Goal: Task Accomplishment & Management: Manage account settings

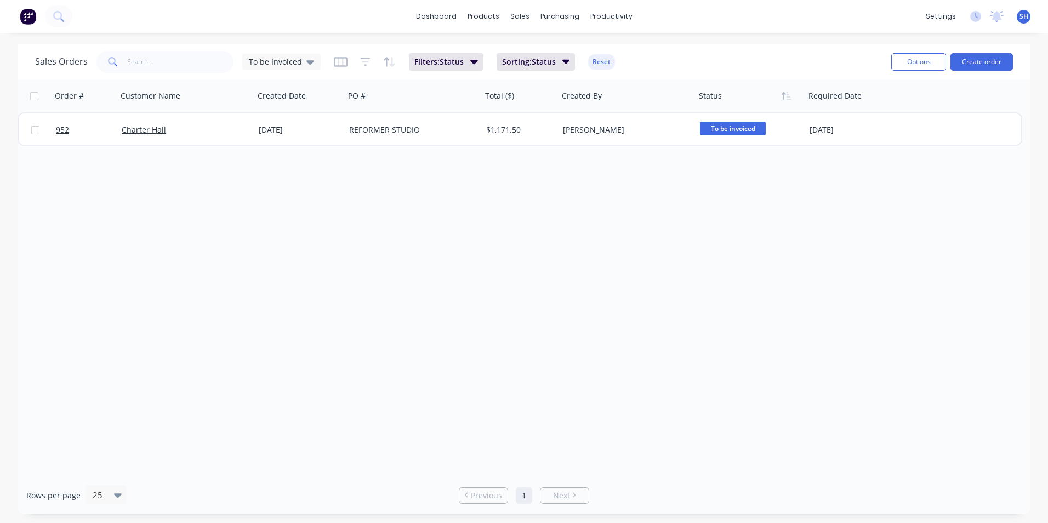
click at [244, 308] on div "Order # Customer Name Created Date PO # Total ($) Created By Status Required Da…" at bounding box center [524, 277] width 1012 height 397
click at [307, 64] on icon at bounding box center [310, 62] width 8 height 4
click at [297, 193] on button "archived" at bounding box center [307, 199] width 125 height 13
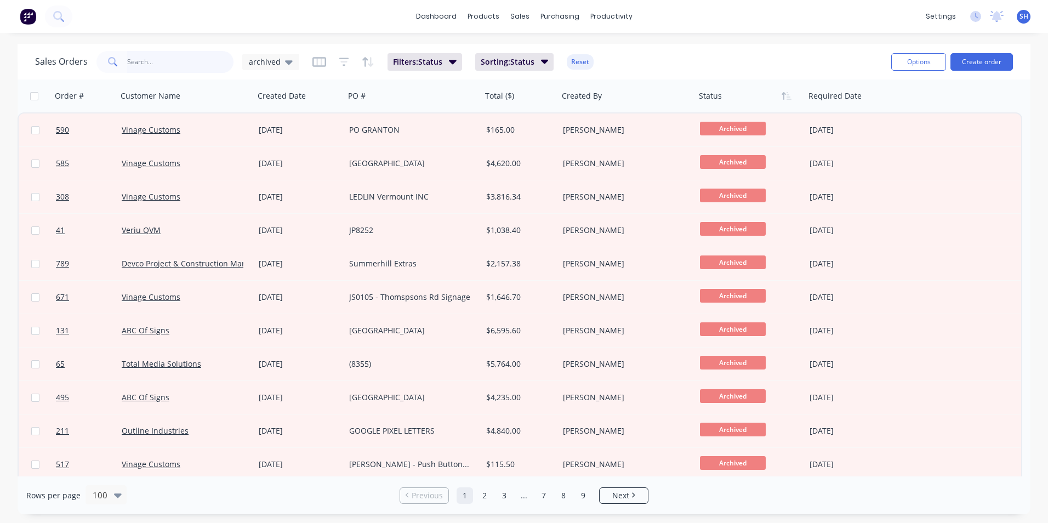
click at [158, 58] on input "text" at bounding box center [180, 62] width 107 height 22
type input "948"
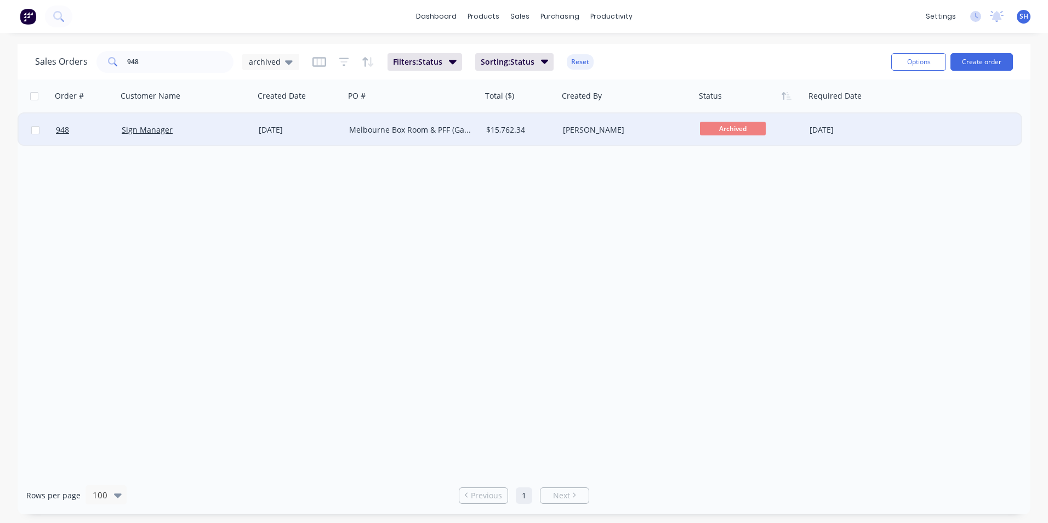
click at [327, 128] on div "[DATE]" at bounding box center [300, 129] width 82 height 11
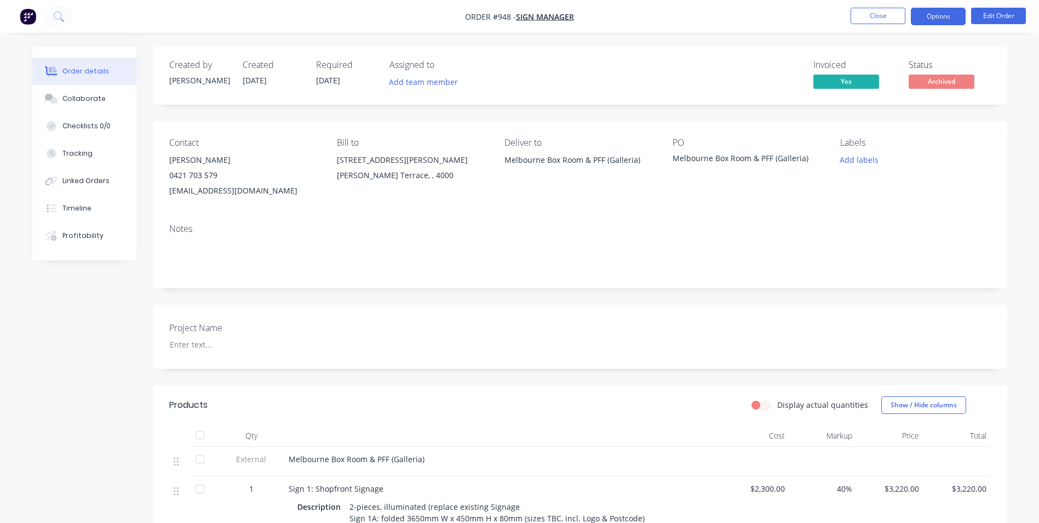
click at [947, 22] on button "Options" at bounding box center [938, 17] width 55 height 18
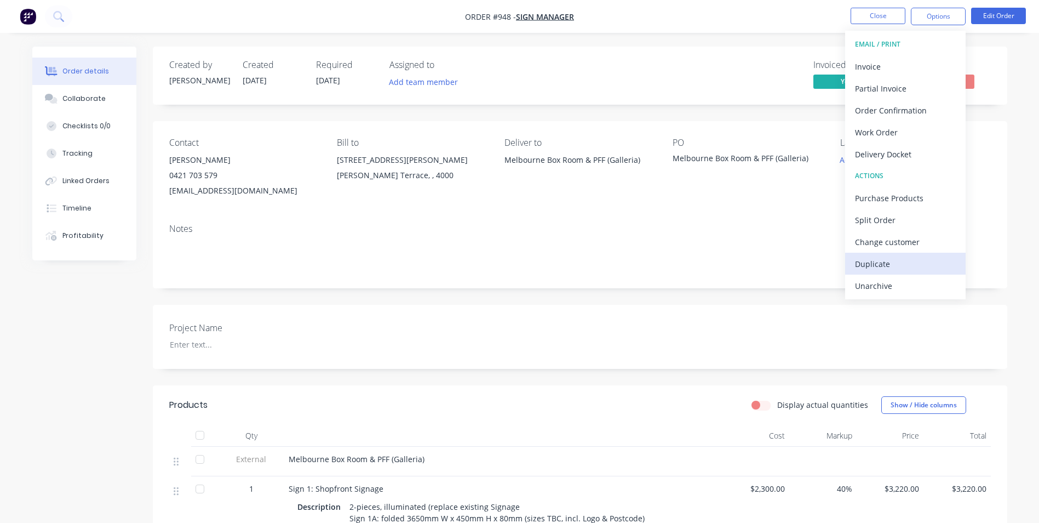
click at [896, 262] on div "Duplicate" at bounding box center [905, 264] width 101 height 16
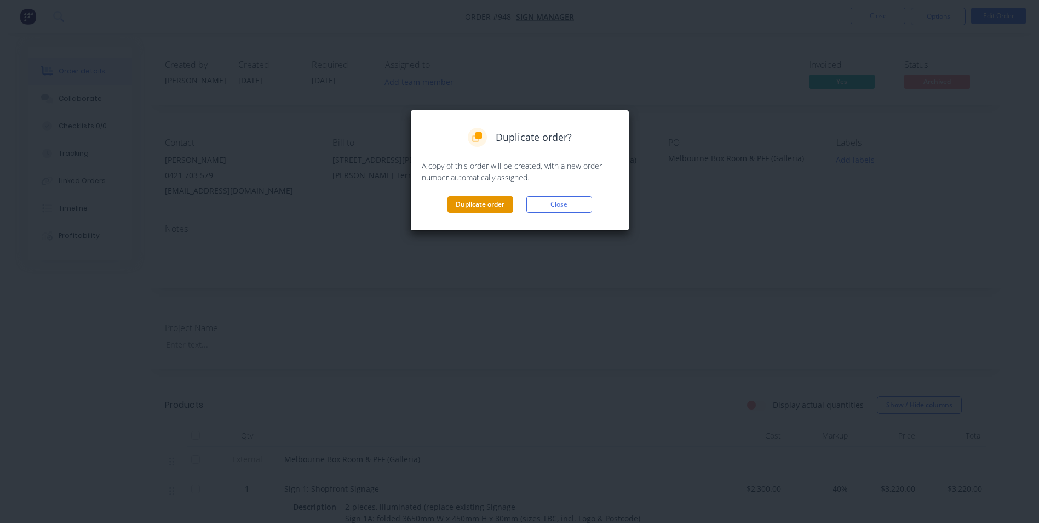
click at [487, 205] on button "Duplicate order" at bounding box center [481, 204] width 66 height 16
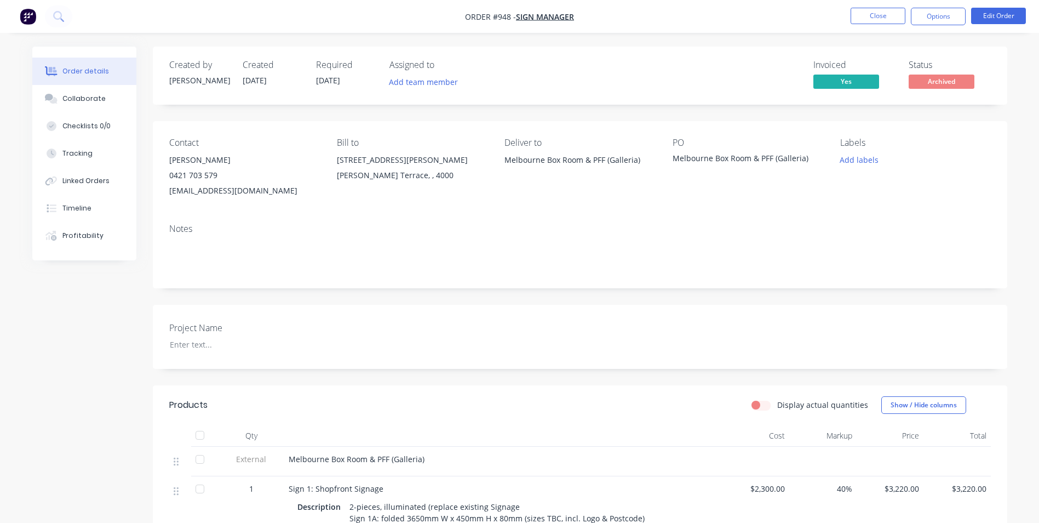
click at [881, 17] on button "Close" at bounding box center [878, 16] width 55 height 16
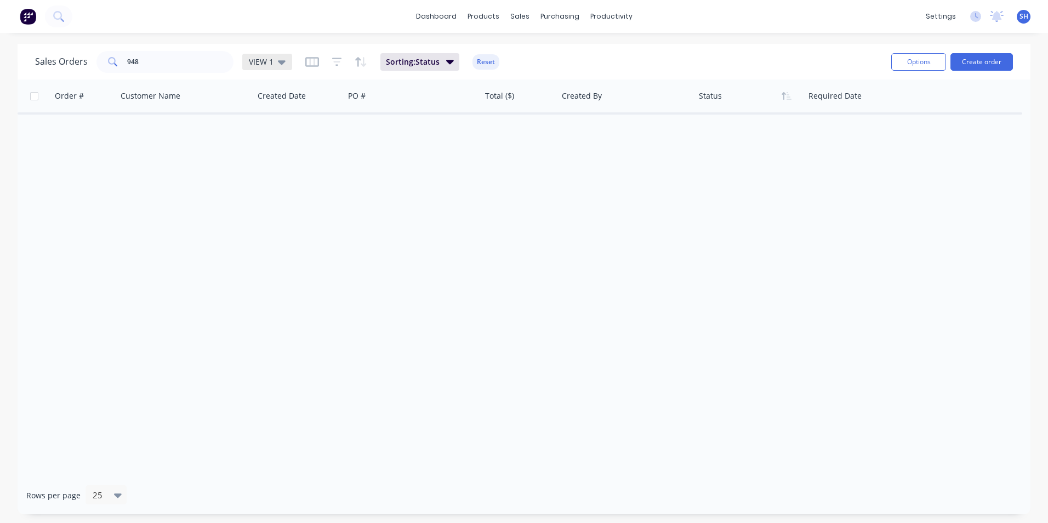
click at [273, 62] on div "VIEW 1" at bounding box center [267, 62] width 37 height 10
click at [284, 182] on button "VIEW 1 (Default)" at bounding box center [307, 177] width 125 height 13
click at [135, 61] on input "948" at bounding box center [180, 62] width 107 height 22
drag, startPoint x: 146, startPoint y: 61, endPoint x: 105, endPoint y: 58, distance: 40.6
click at [105, 58] on div "948" at bounding box center [164, 62] width 137 height 22
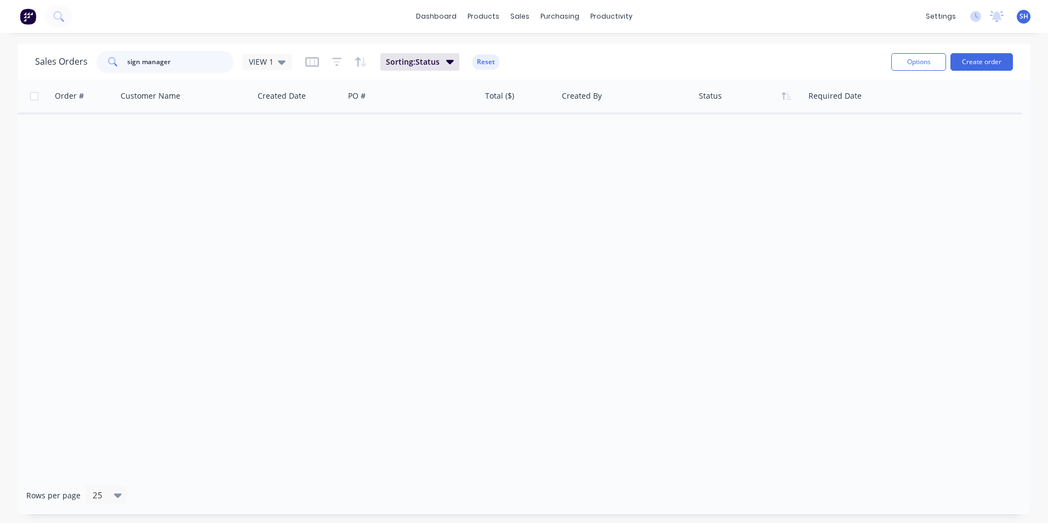
type input "sign manager"
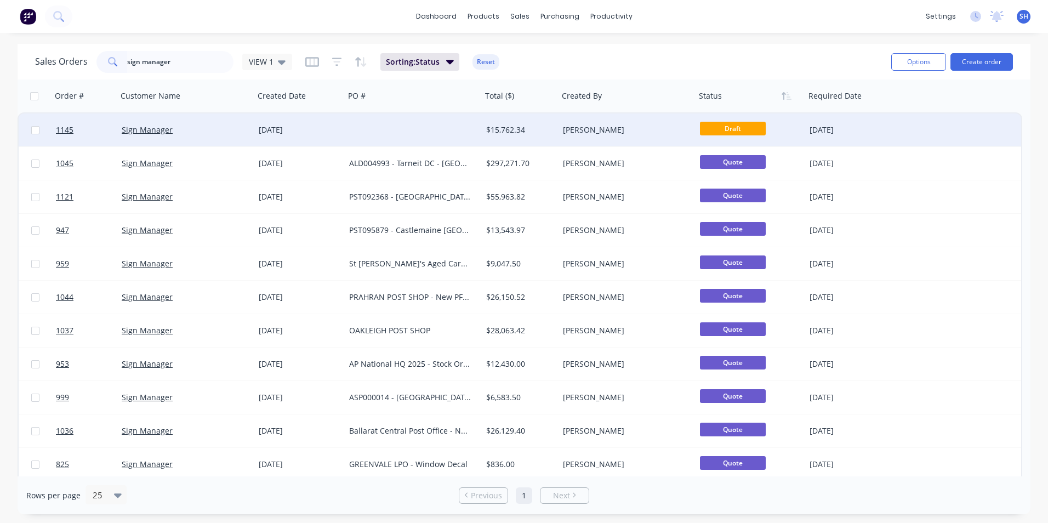
click at [400, 130] on div at bounding box center [413, 129] width 137 height 33
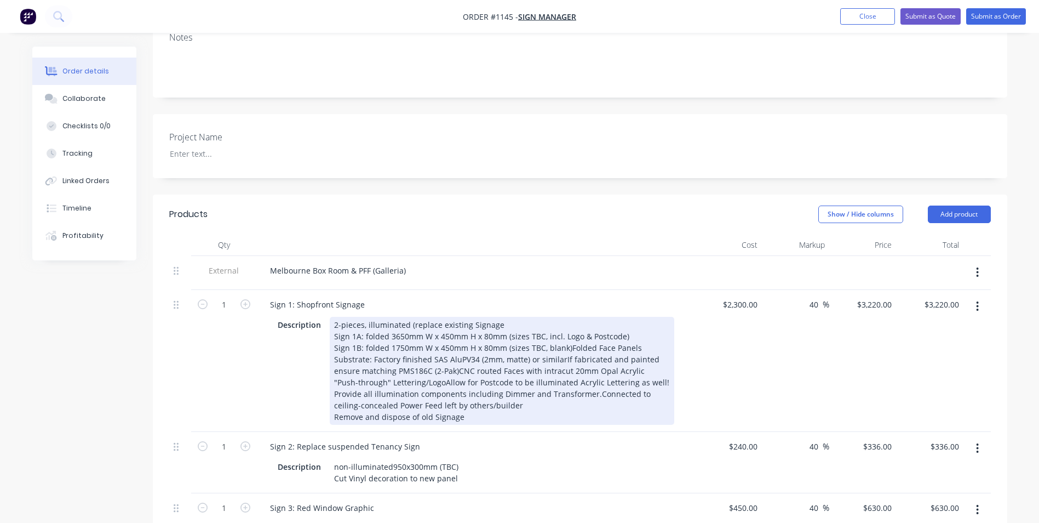
scroll to position [274, 0]
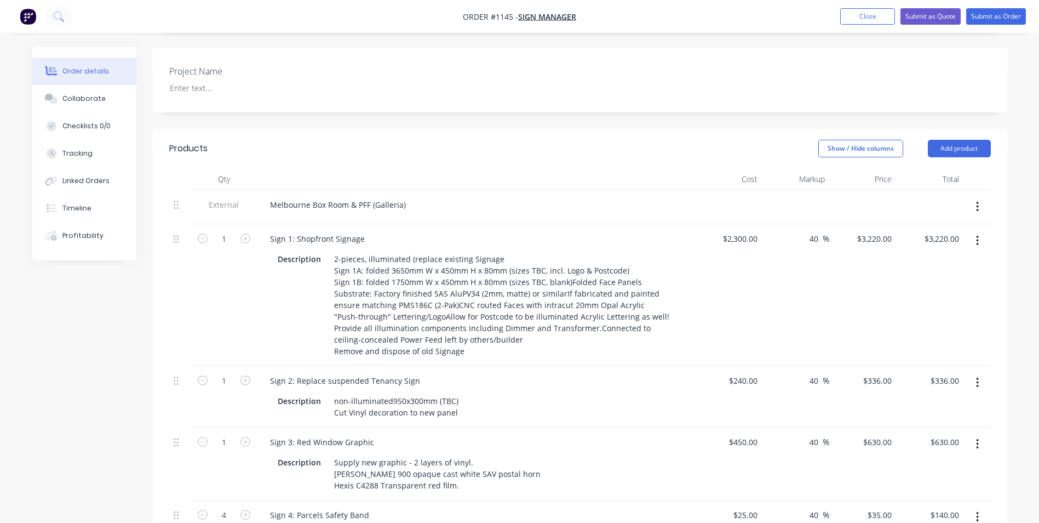
click at [977, 236] on icon "button" at bounding box center [978, 241] width 2 height 10
click at [922, 327] on div "Delete" at bounding box center [939, 335] width 84 height 16
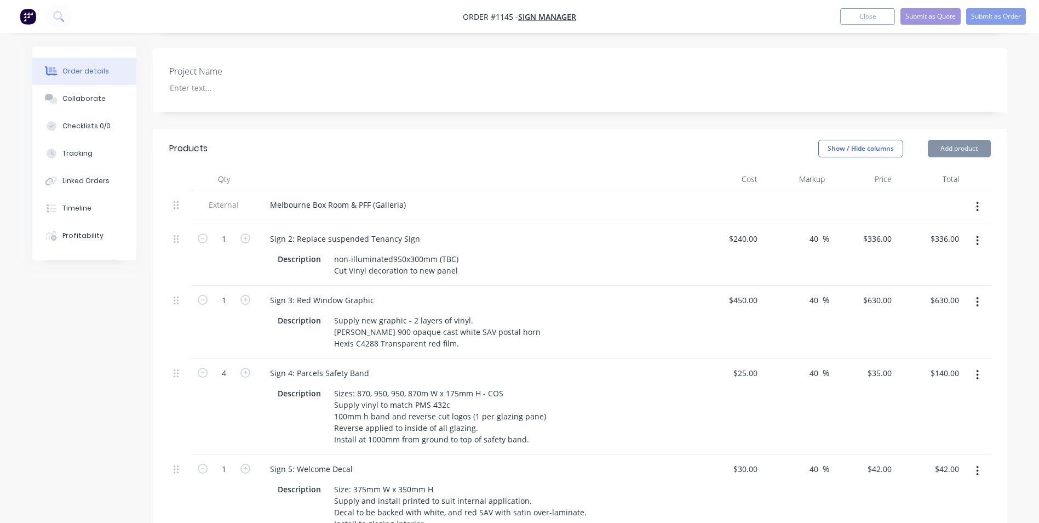
click at [976, 234] on icon "button" at bounding box center [977, 240] width 3 height 12
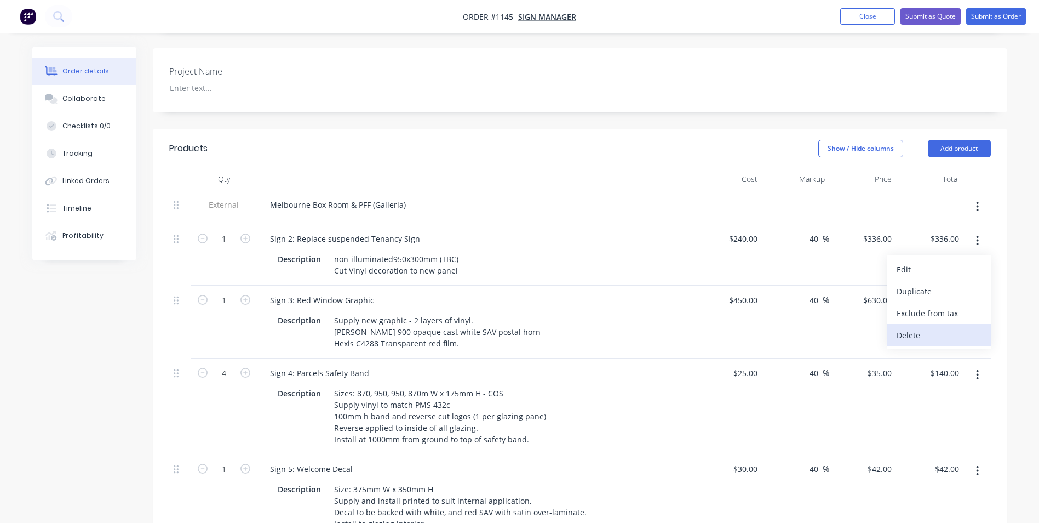
drag, startPoint x: 945, startPoint y: 312, endPoint x: 985, endPoint y: 233, distance: 88.0
click at [946, 308] on div "Edit Duplicate Exclude from tax Delete" at bounding box center [939, 301] width 104 height 93
drag, startPoint x: 936, startPoint y: 323, endPoint x: 962, endPoint y: 248, distance: 79.9
click at [936, 327] on div "Delete" at bounding box center [939, 335] width 84 height 16
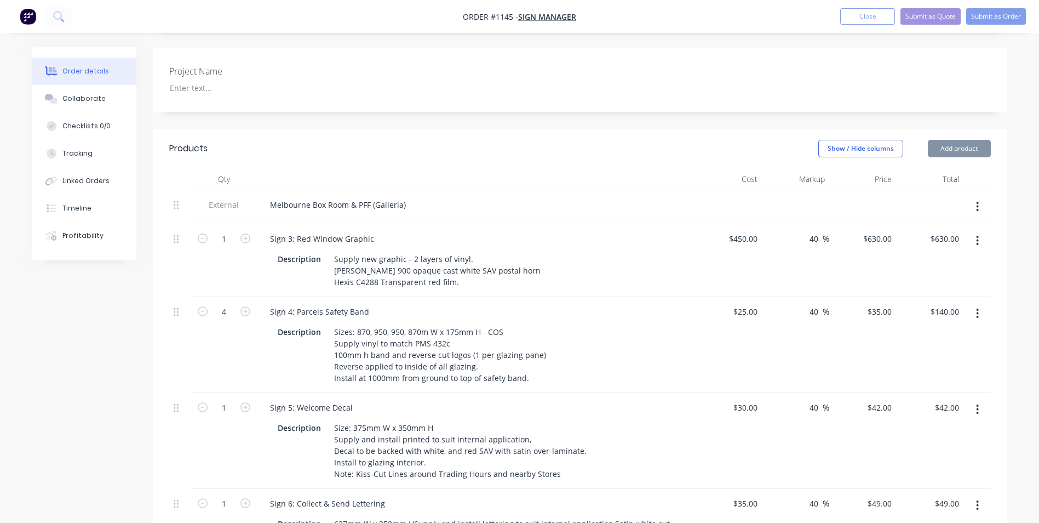
click at [977, 234] on icon "button" at bounding box center [977, 240] width 3 height 12
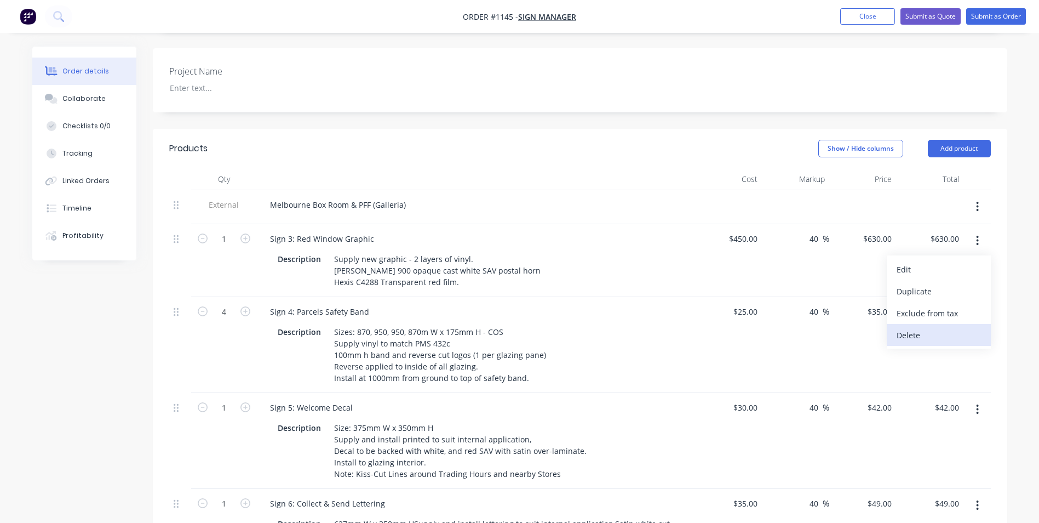
drag, startPoint x: 948, startPoint y: 321, endPoint x: 974, endPoint y: 257, distance: 68.6
click at [948, 327] on div "Delete" at bounding box center [939, 335] width 84 height 16
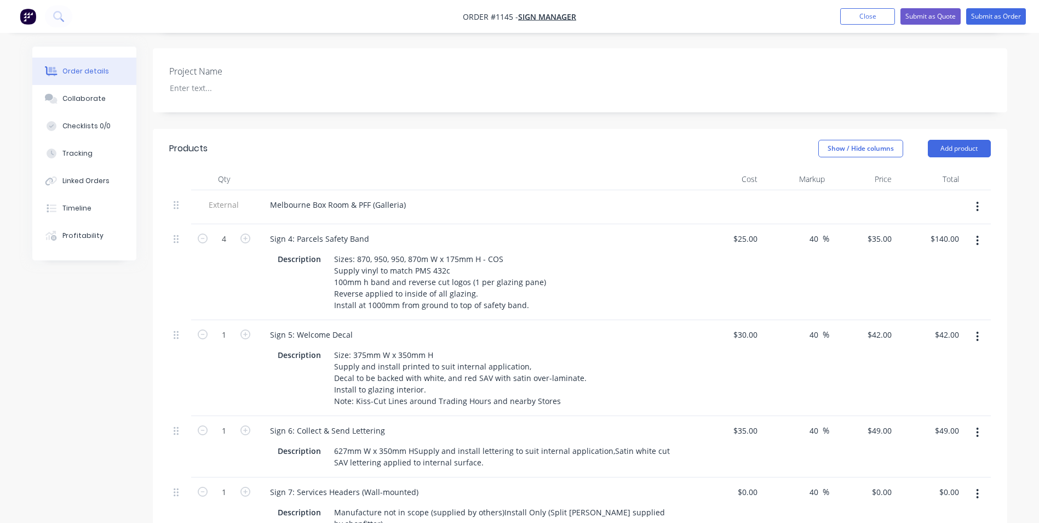
click at [981, 231] on button "button" at bounding box center [978, 241] width 26 height 20
drag, startPoint x: 940, startPoint y: 323, endPoint x: 975, endPoint y: 238, distance: 92.1
click at [942, 327] on div "Delete" at bounding box center [939, 335] width 84 height 16
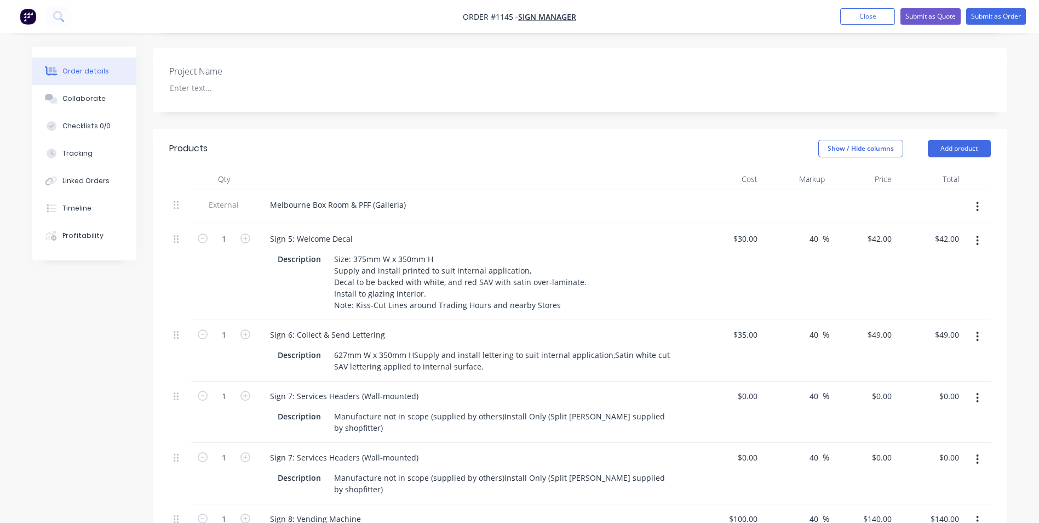
click at [976, 234] on icon "button" at bounding box center [977, 240] width 3 height 12
click at [943, 327] on div "Delete" at bounding box center [939, 335] width 84 height 16
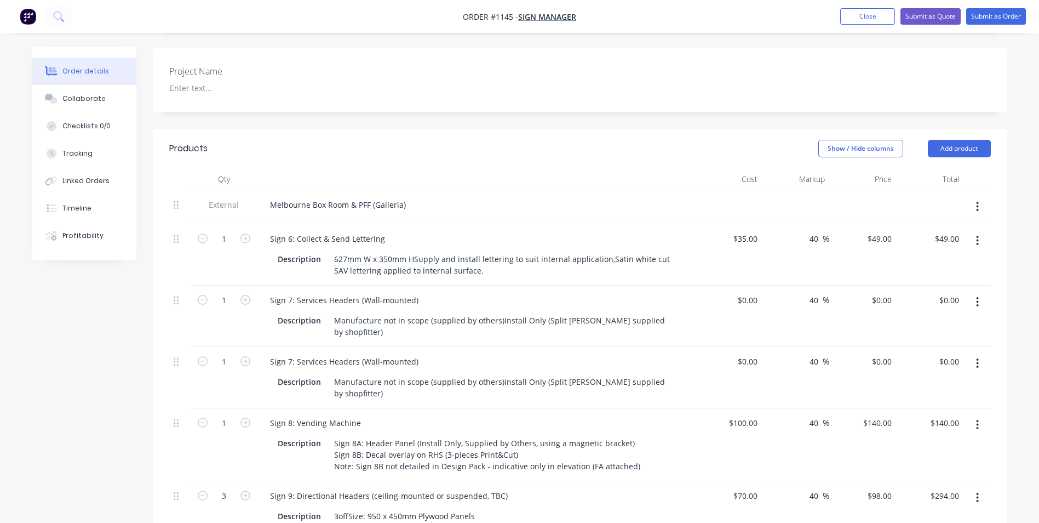
click at [980, 231] on button "button" at bounding box center [978, 241] width 26 height 20
click at [940, 327] on div "Delete" at bounding box center [939, 335] width 84 height 16
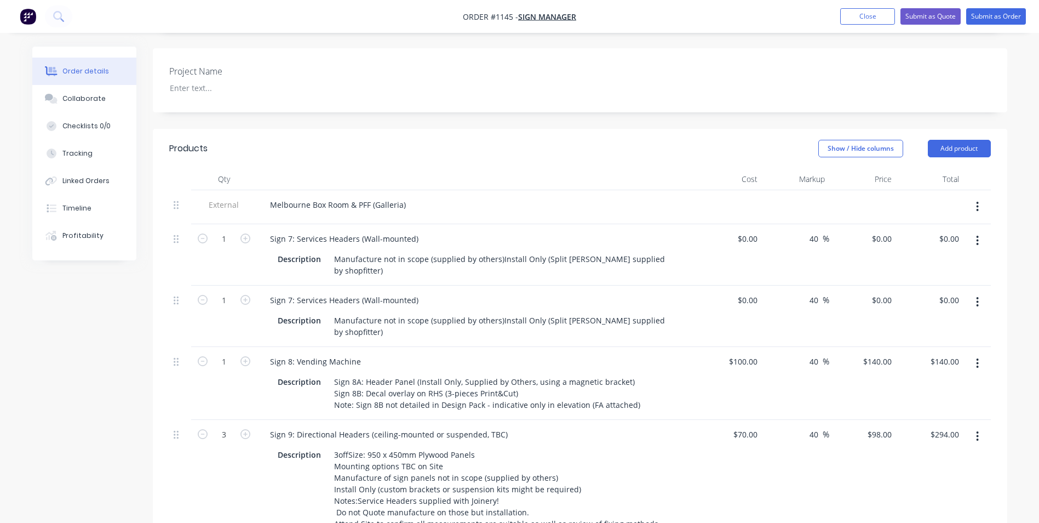
click at [978, 236] on icon "button" at bounding box center [978, 241] width 2 height 10
click at [941, 327] on div "Delete" at bounding box center [939, 335] width 84 height 16
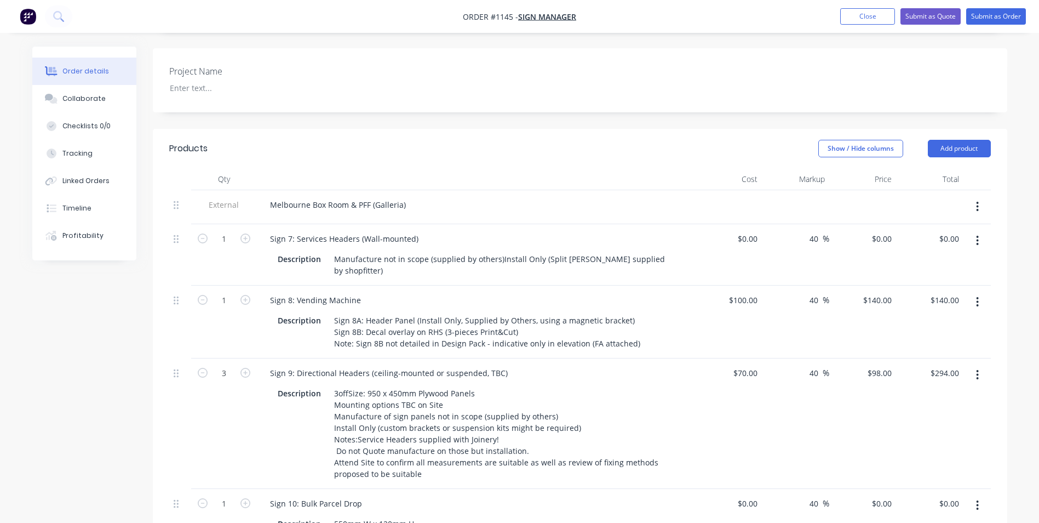
click at [975, 231] on button "button" at bounding box center [978, 241] width 26 height 20
drag, startPoint x: 947, startPoint y: 315, endPoint x: 970, endPoint y: 253, distance: 65.9
click at [947, 327] on div "Delete" at bounding box center [939, 335] width 84 height 16
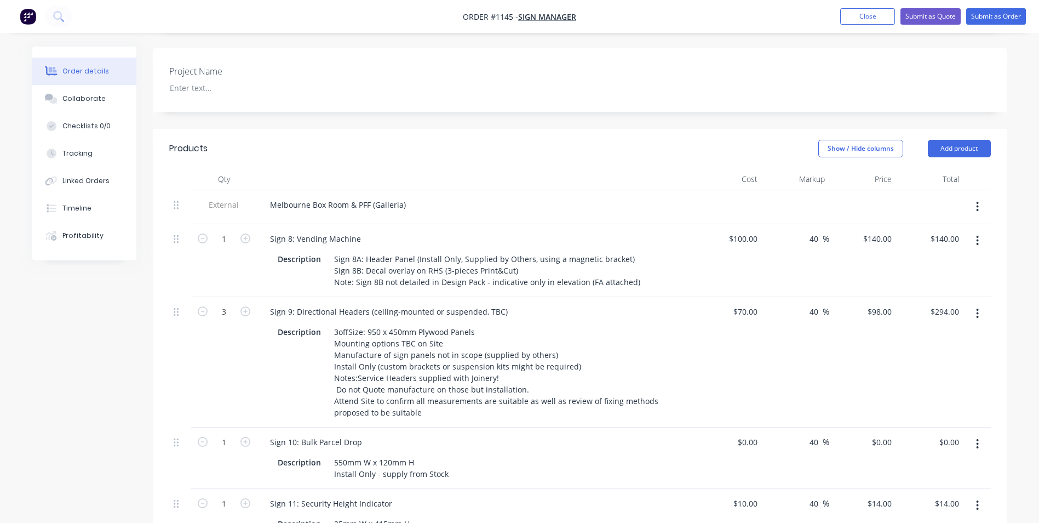
click at [981, 231] on button "button" at bounding box center [978, 241] width 26 height 20
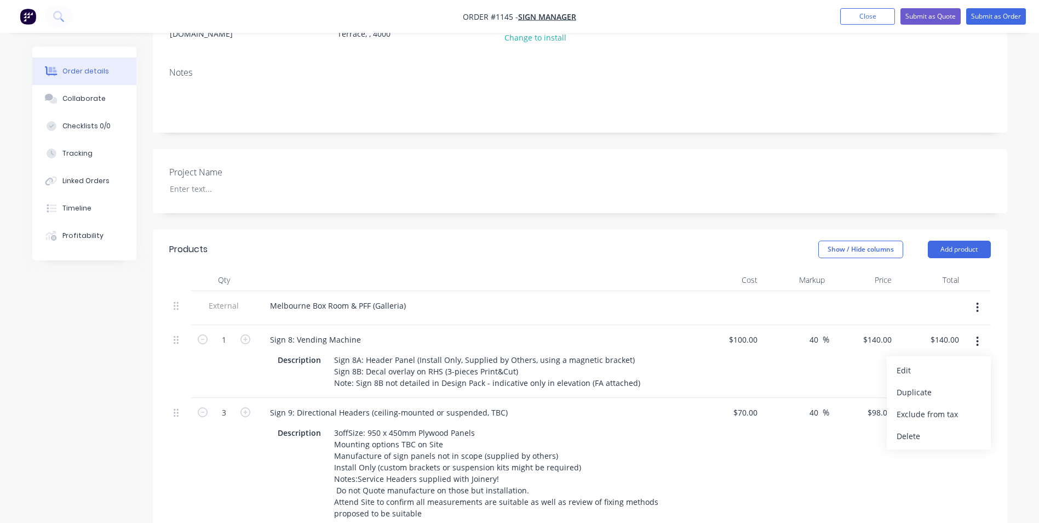
scroll to position [0, 0]
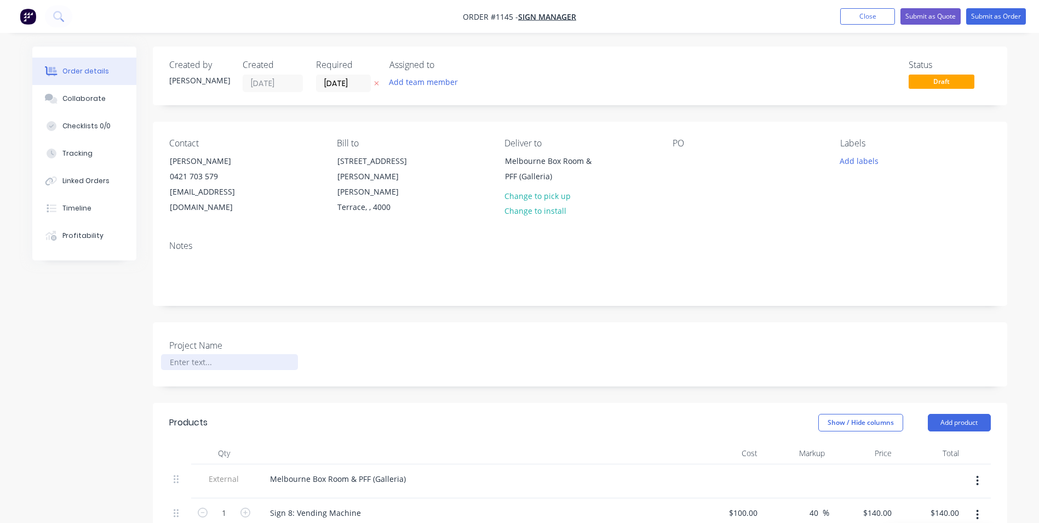
click at [205, 354] on div at bounding box center [229, 362] width 137 height 16
click at [410, 471] on div "Melbourne Box Room & PFF (Galleria)" at bounding box center [337, 479] width 153 height 16
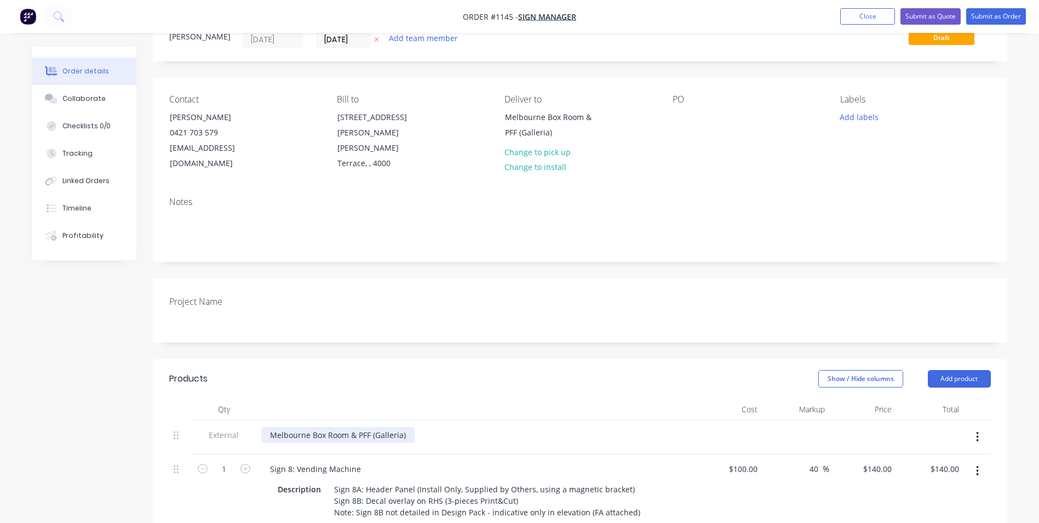
scroll to position [110, 0]
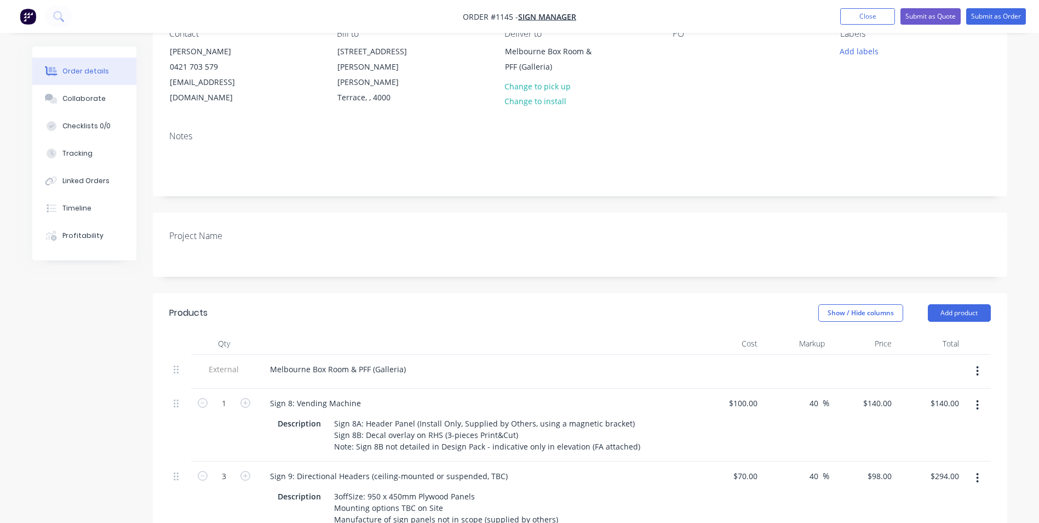
click at [979, 399] on icon "button" at bounding box center [977, 405] width 3 height 12
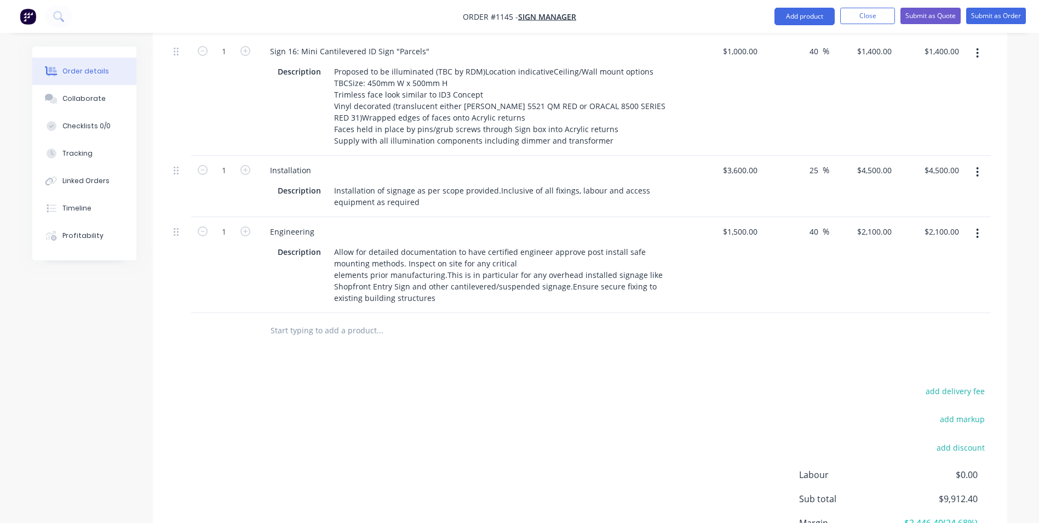
scroll to position [1132, 0]
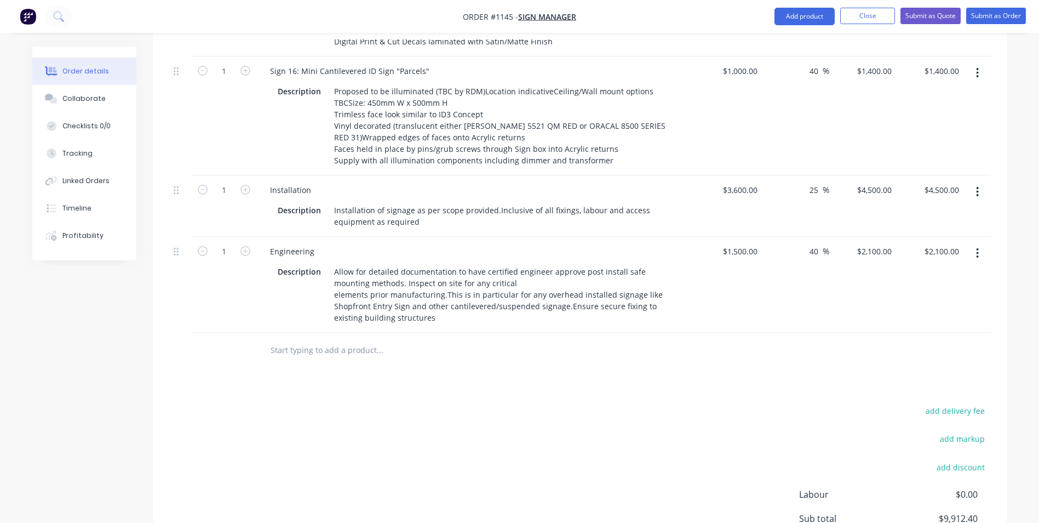
click at [975, 243] on button "button" at bounding box center [978, 253] width 26 height 20
drag, startPoint x: 933, startPoint y: 328, endPoint x: 941, endPoint y: 313, distance: 16.4
click at [936, 336] on button "Delete" at bounding box center [939, 347] width 104 height 22
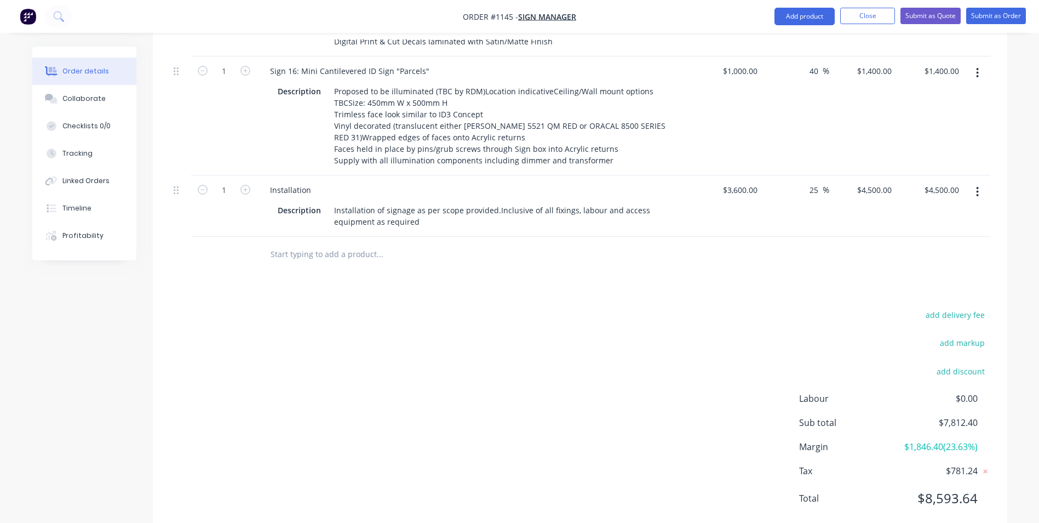
click at [981, 182] on button "button" at bounding box center [978, 192] width 26 height 20
click at [947, 278] on div "Delete" at bounding box center [939, 286] width 84 height 16
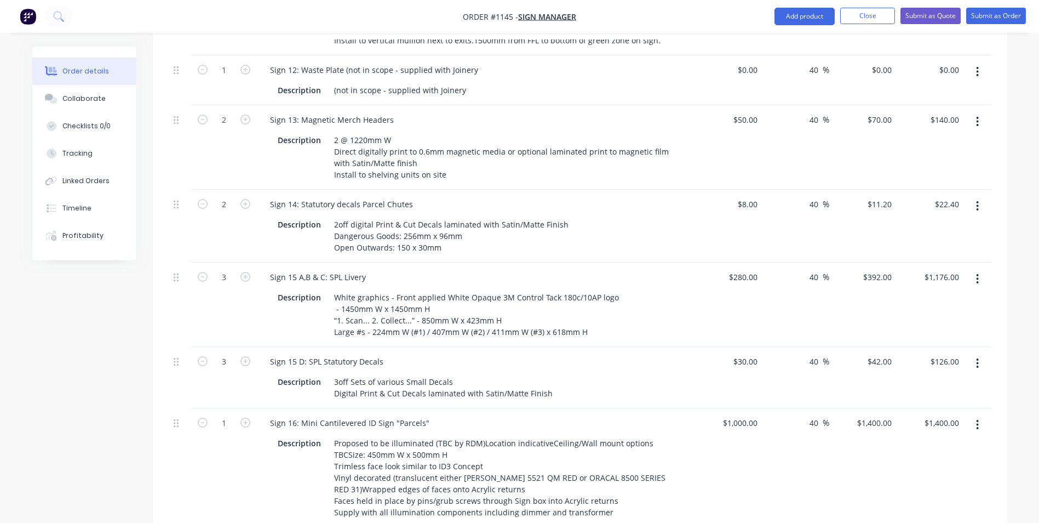
scroll to position [756, 0]
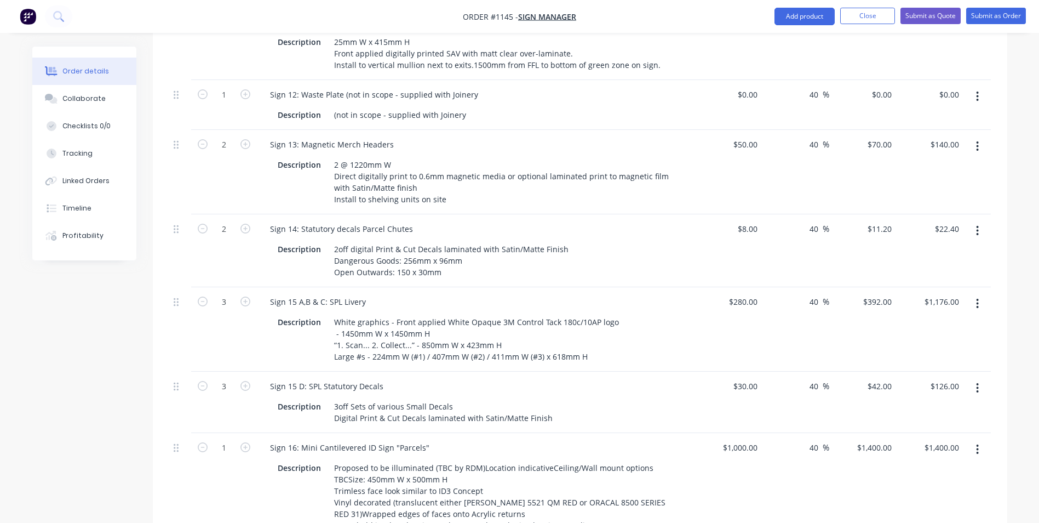
click at [976, 225] on icon "button" at bounding box center [977, 231] width 3 height 12
click at [937, 317] on div "Delete" at bounding box center [939, 325] width 84 height 16
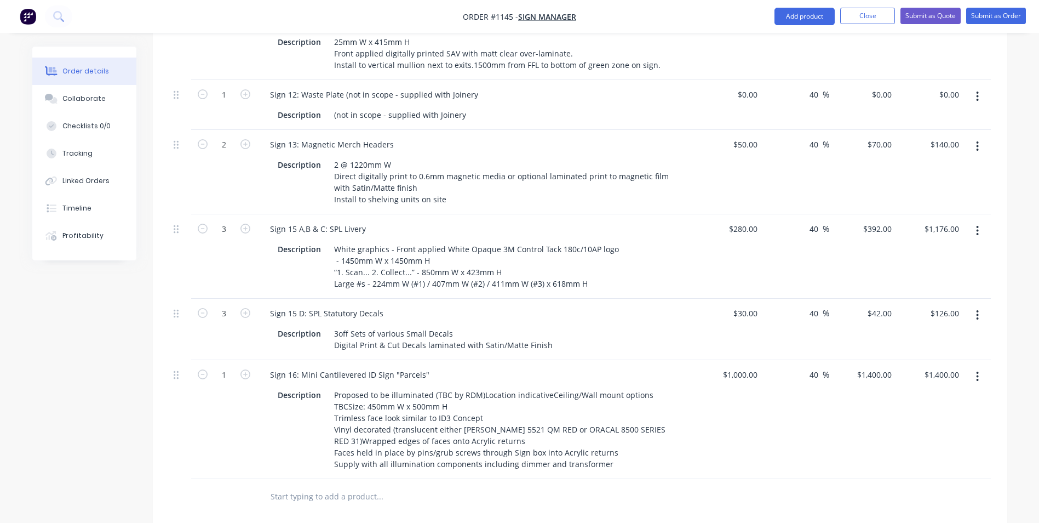
click at [976, 221] on button "button" at bounding box center [978, 231] width 26 height 20
click at [951, 317] on div "Delete" at bounding box center [939, 325] width 84 height 16
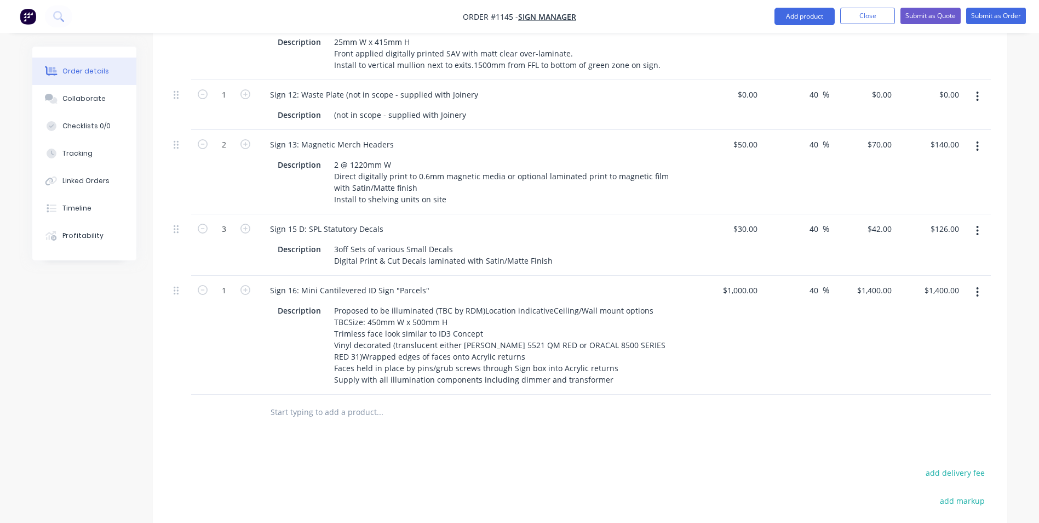
click at [974, 282] on button "button" at bounding box center [978, 292] width 26 height 20
drag, startPoint x: 941, startPoint y: 374, endPoint x: 954, endPoint y: 314, distance: 60.5
click at [942, 379] on div "Delete" at bounding box center [939, 387] width 84 height 16
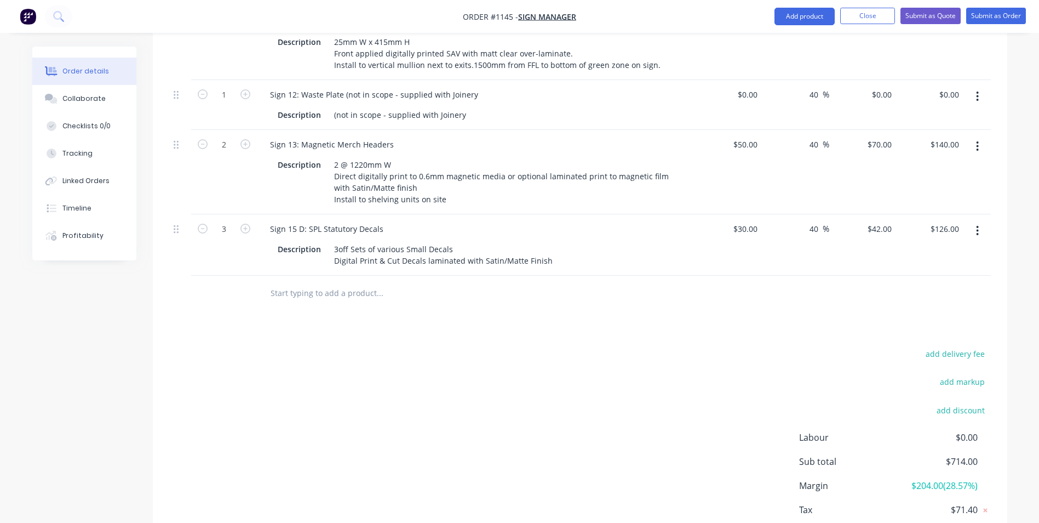
click at [978, 225] on icon "button" at bounding box center [977, 231] width 3 height 12
drag, startPoint x: 940, startPoint y: 307, endPoint x: 974, endPoint y: 197, distance: 115.8
click at [940, 317] on div "Delete" at bounding box center [939, 325] width 84 height 16
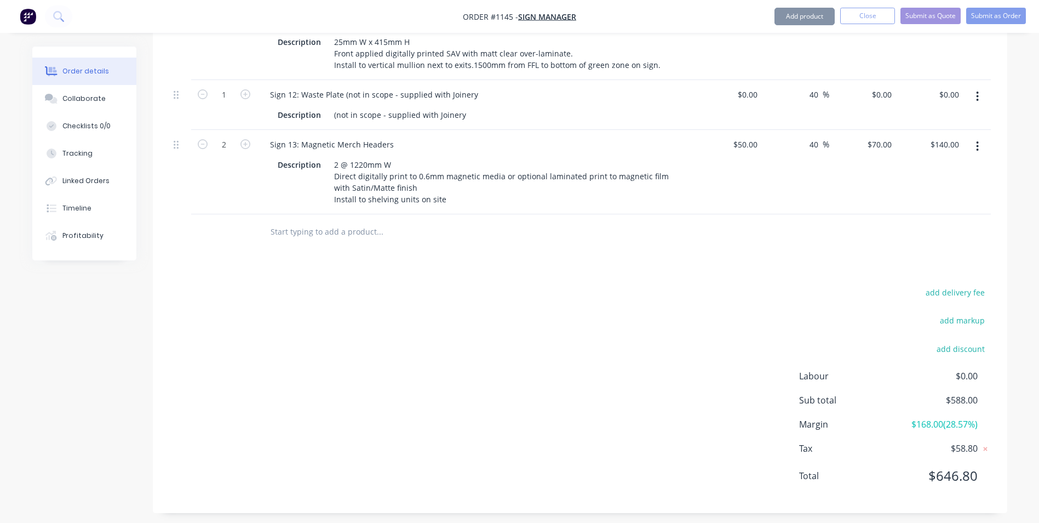
scroll to position [747, 0]
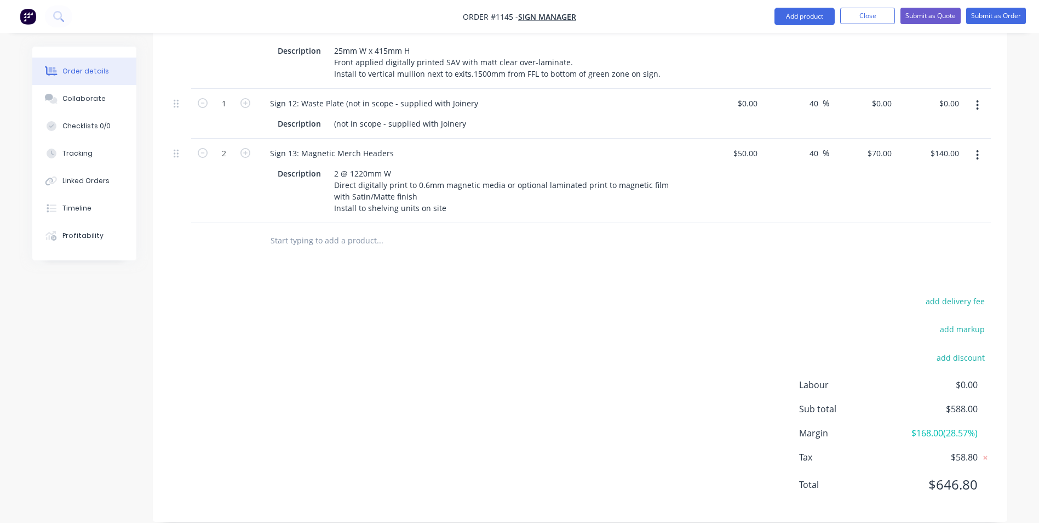
click at [978, 150] on icon "button" at bounding box center [978, 155] width 2 height 10
click at [935, 242] on div "Delete" at bounding box center [939, 250] width 84 height 16
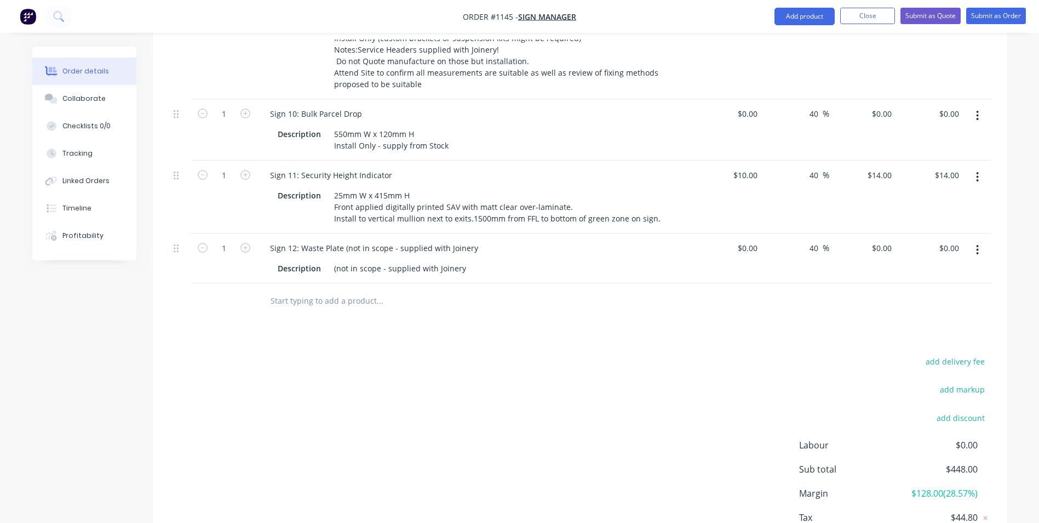
scroll to position [443, 0]
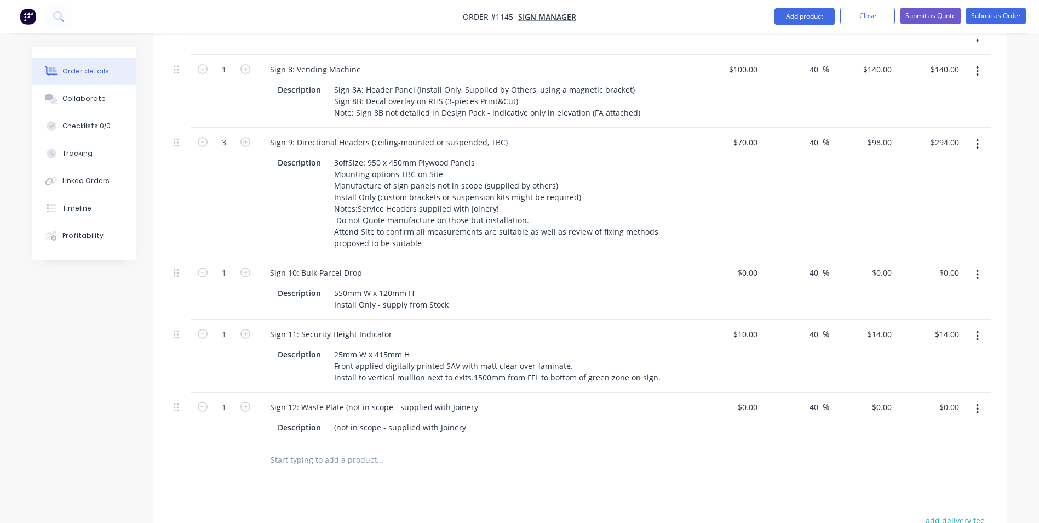
click at [979, 268] on icon "button" at bounding box center [977, 274] width 3 height 12
drag, startPoint x: 958, startPoint y: 357, endPoint x: 991, endPoint y: 264, distance: 98.3
click at [960, 361] on div "Delete" at bounding box center [939, 369] width 84 height 16
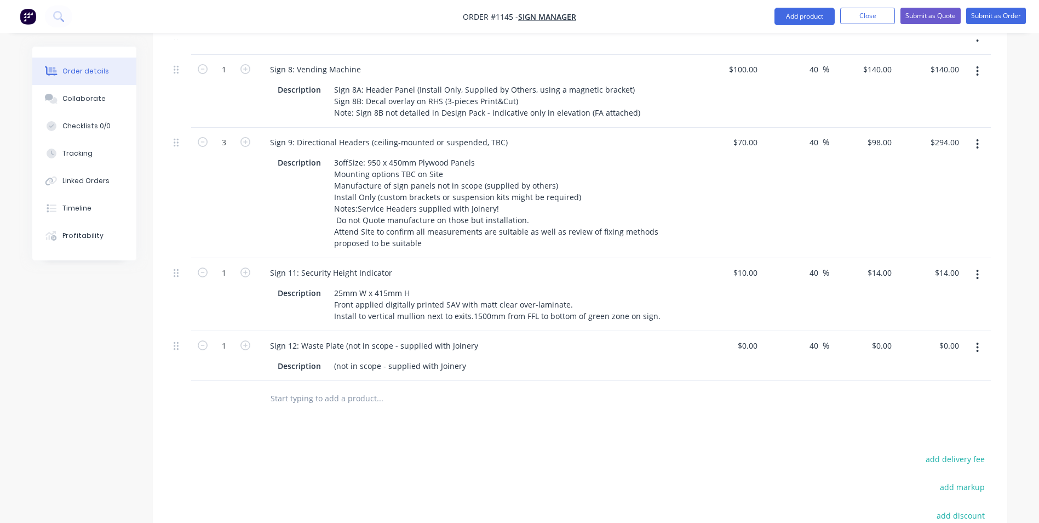
click at [980, 265] on button "button" at bounding box center [978, 275] width 26 height 20
click at [954, 361] on div "Delete" at bounding box center [939, 369] width 84 height 16
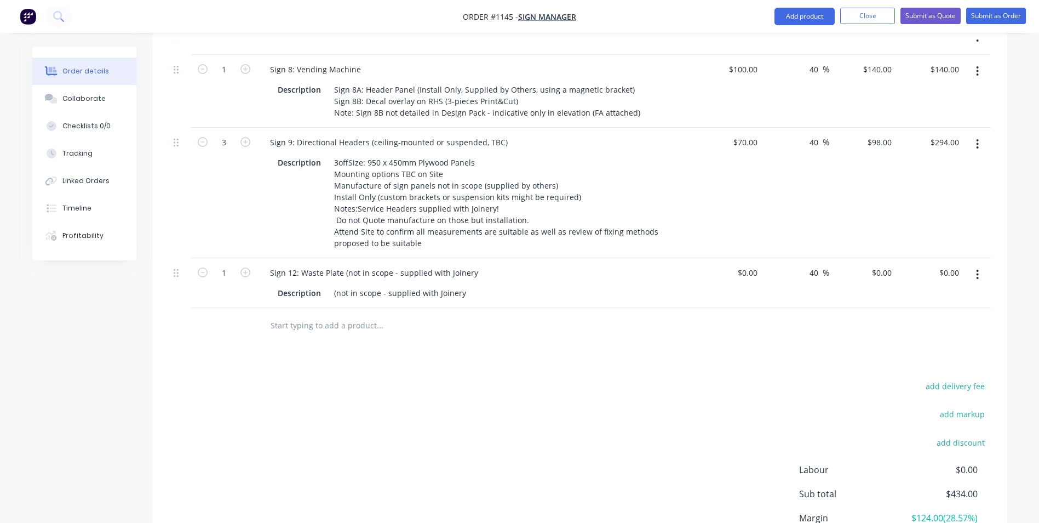
click at [973, 265] on button "button" at bounding box center [978, 275] width 26 height 20
click at [951, 361] on div "Delete" at bounding box center [939, 369] width 84 height 16
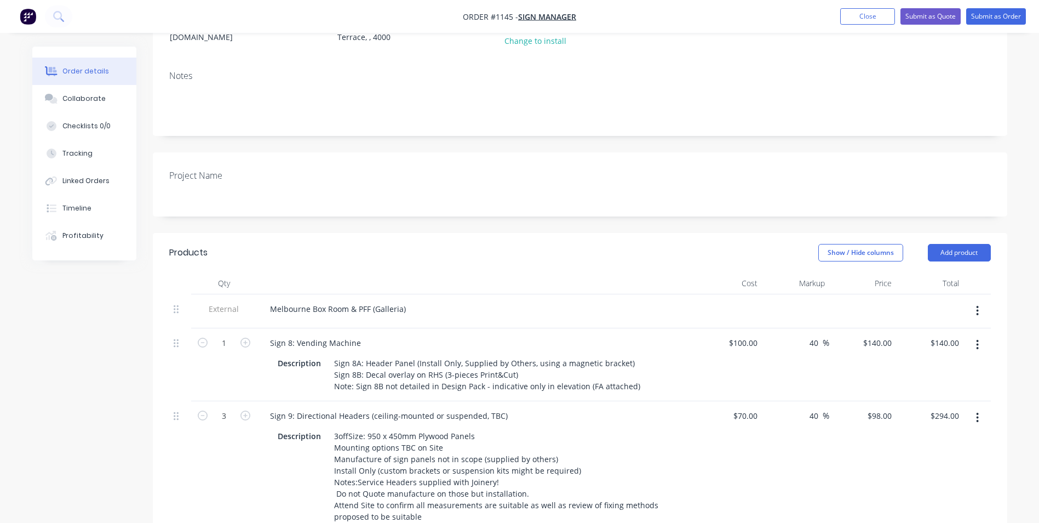
scroll to position [169, 0]
click at [411, 301] on div "Melbourne Box Room & PFF (Galleria)" at bounding box center [337, 309] width 153 height 16
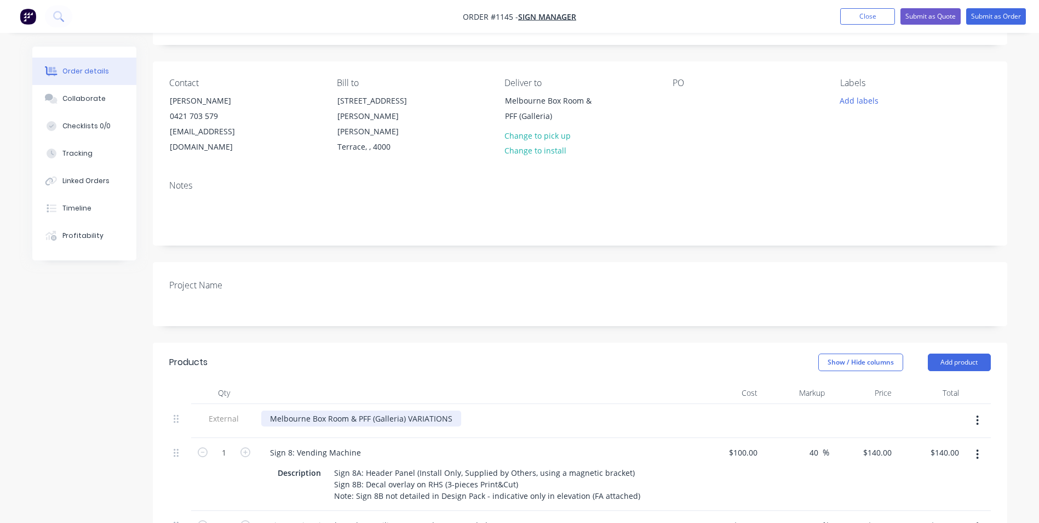
scroll to position [60, 0]
click at [685, 100] on div at bounding box center [682, 101] width 18 height 16
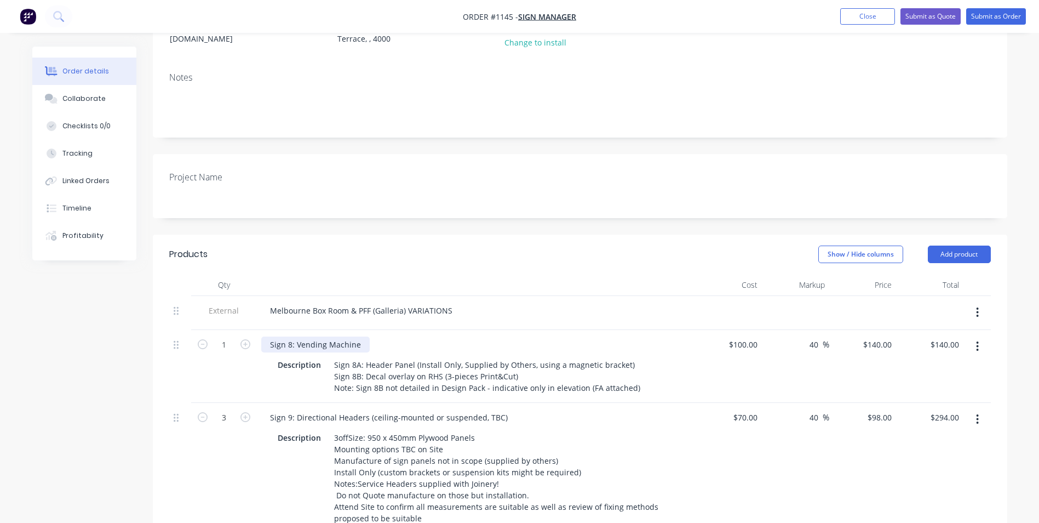
scroll to position [169, 0]
click at [360, 335] on div "Sign 8: Vending Machine" at bounding box center [315, 343] width 108 height 16
drag, startPoint x: 360, startPoint y: 329, endPoint x: 264, endPoint y: 321, distance: 96.8
click at [264, 335] on div "Sign 8: Vending Machine" at bounding box center [315, 343] width 108 height 16
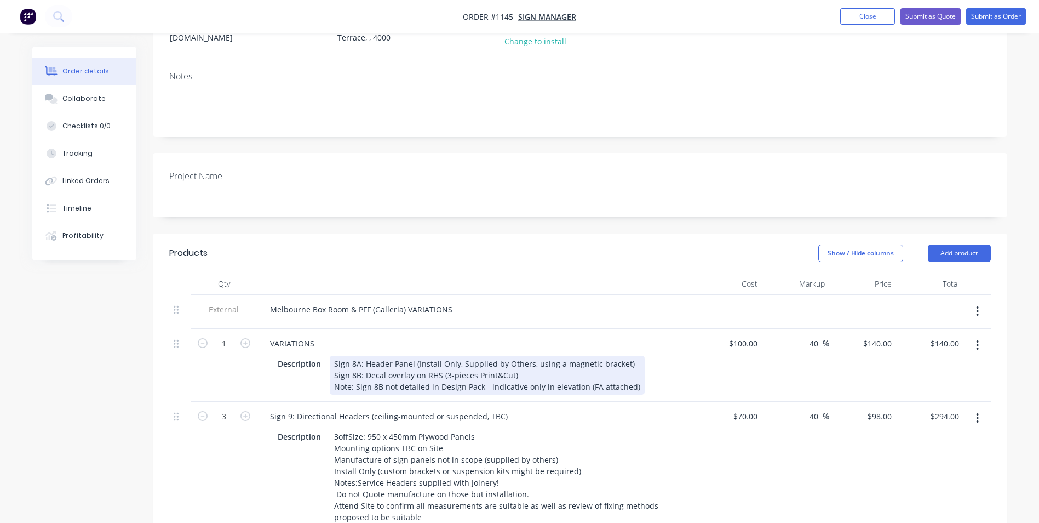
click at [356, 356] on div "Sign 8A: Header Panel (Install Only, Supplied by Others, using a magnetic brack…" at bounding box center [487, 375] width 315 height 39
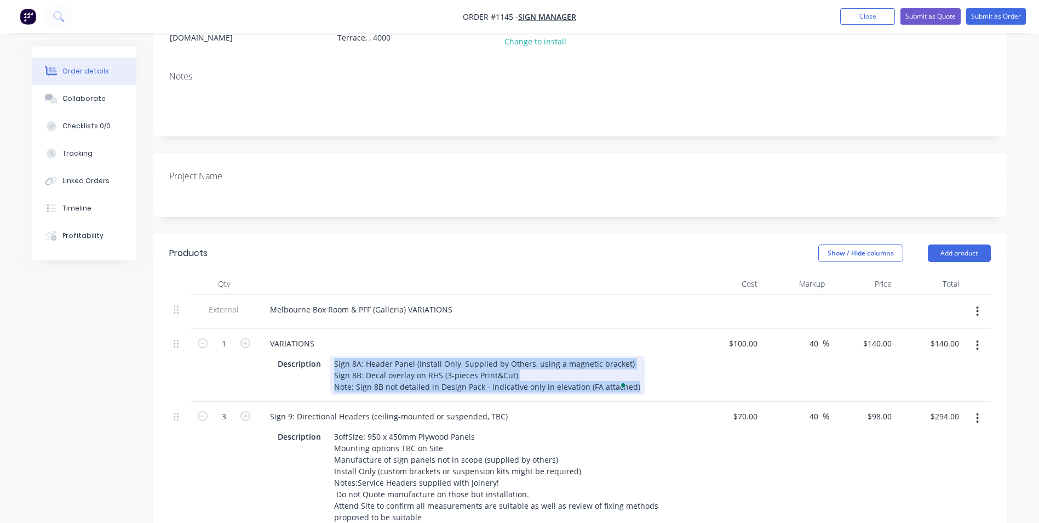
drag, startPoint x: 331, startPoint y: 345, endPoint x: 648, endPoint y: 373, distance: 317.9
click at [652, 373] on div "Description Sign 8A: Header Panel (Install Only, Supplied by Others, using a ma…" at bounding box center [473, 375] width 401 height 39
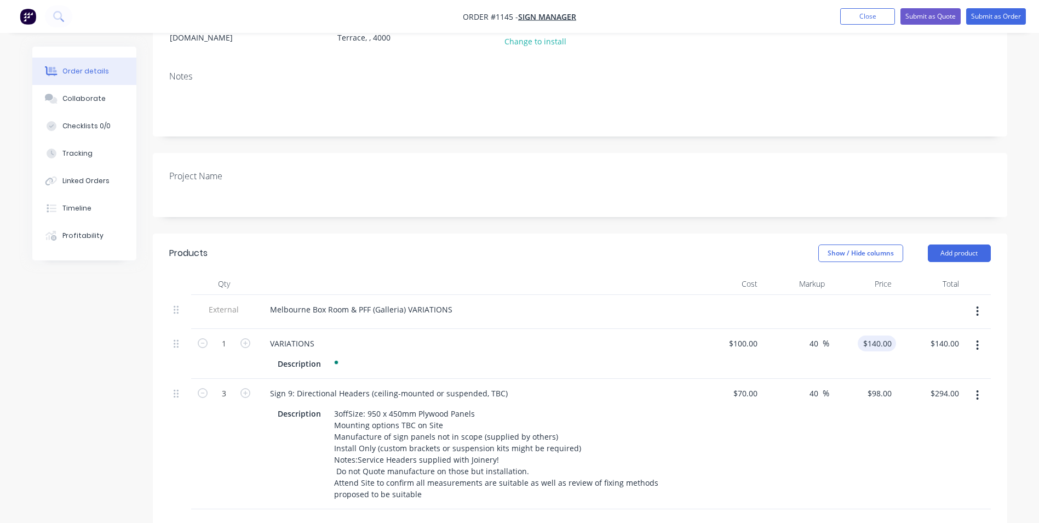
type input "140"
drag, startPoint x: 873, startPoint y: 330, endPoint x: 885, endPoint y: 328, distance: 12.3
click at [877, 335] on div "140 140" at bounding box center [884, 343] width 23 height 16
type input "-100"
type input "$0.00"
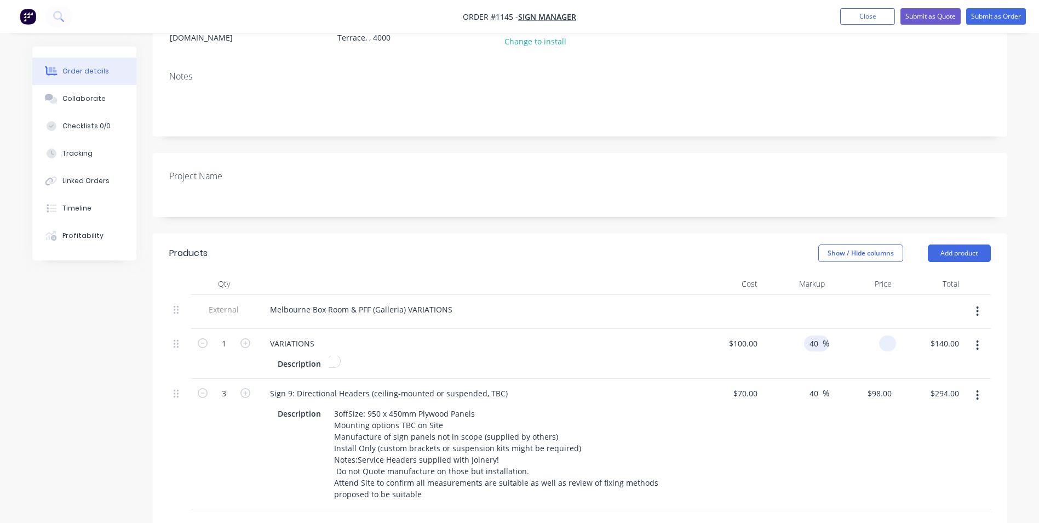
type input "$0.00"
click at [820, 335] on input "-100" at bounding box center [812, 343] width 21 height 16
click at [977, 390] on icon "button" at bounding box center [978, 395] width 2 height 10
drag, startPoint x: 949, startPoint y: 470, endPoint x: 993, endPoint y: 419, distance: 66.4
click at [949, 482] on div "Delete" at bounding box center [939, 490] width 84 height 16
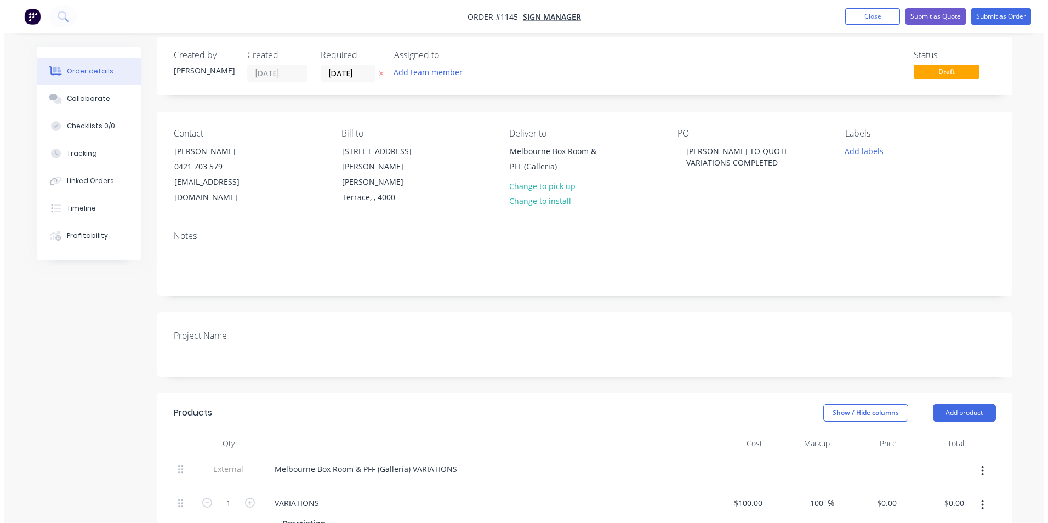
scroll to position [0, 0]
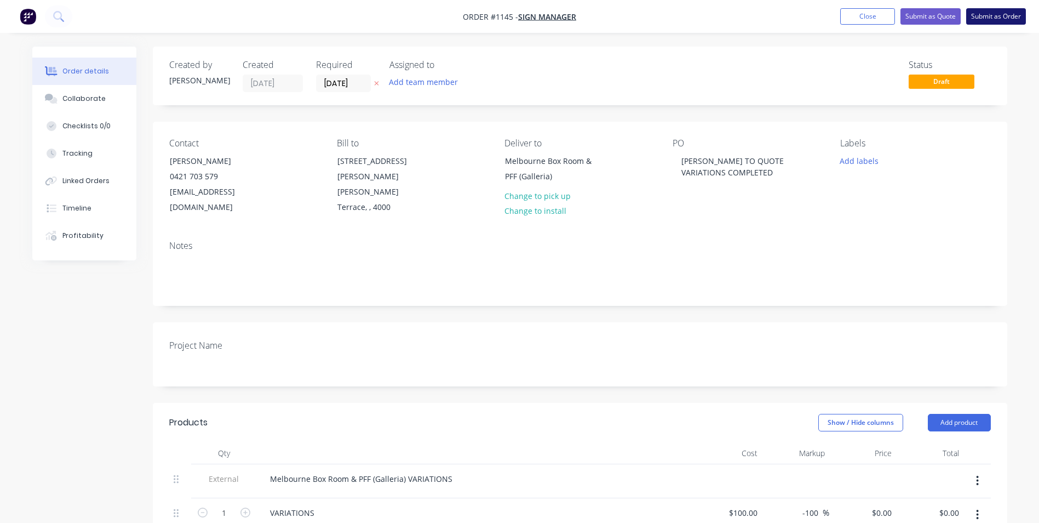
click at [1008, 15] on button "Submit as Order" at bounding box center [996, 16] width 60 height 16
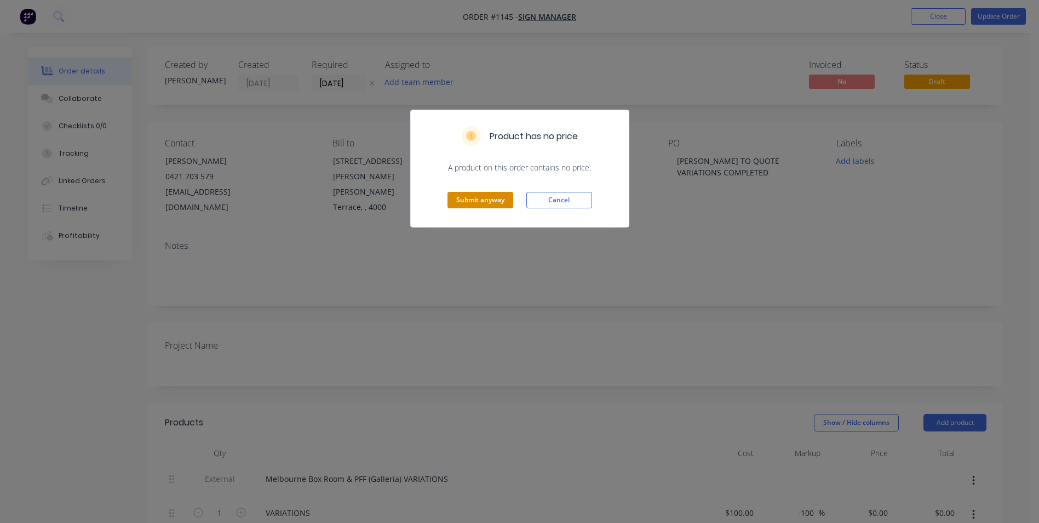
click at [490, 204] on button "Submit anyway" at bounding box center [481, 200] width 66 height 16
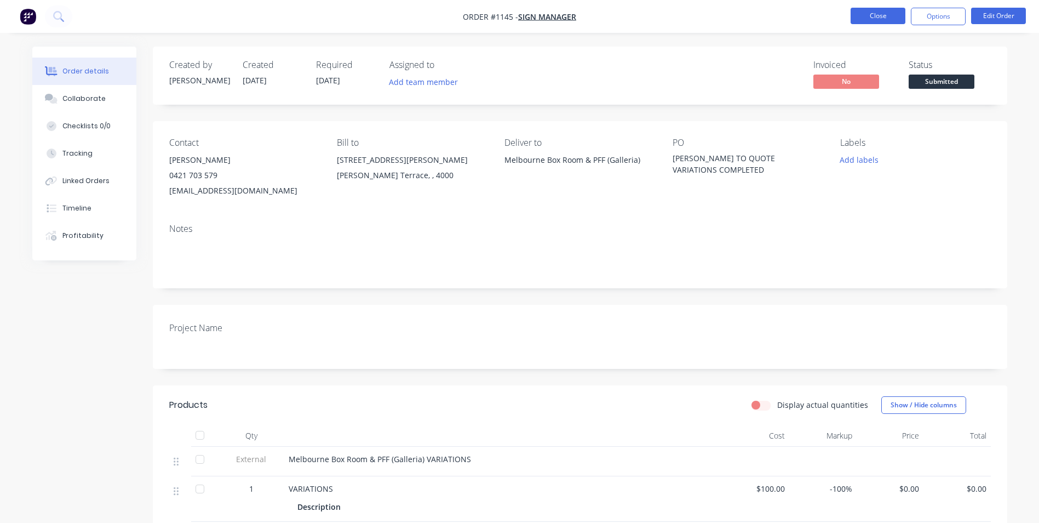
click at [875, 16] on button "Close" at bounding box center [878, 16] width 55 height 16
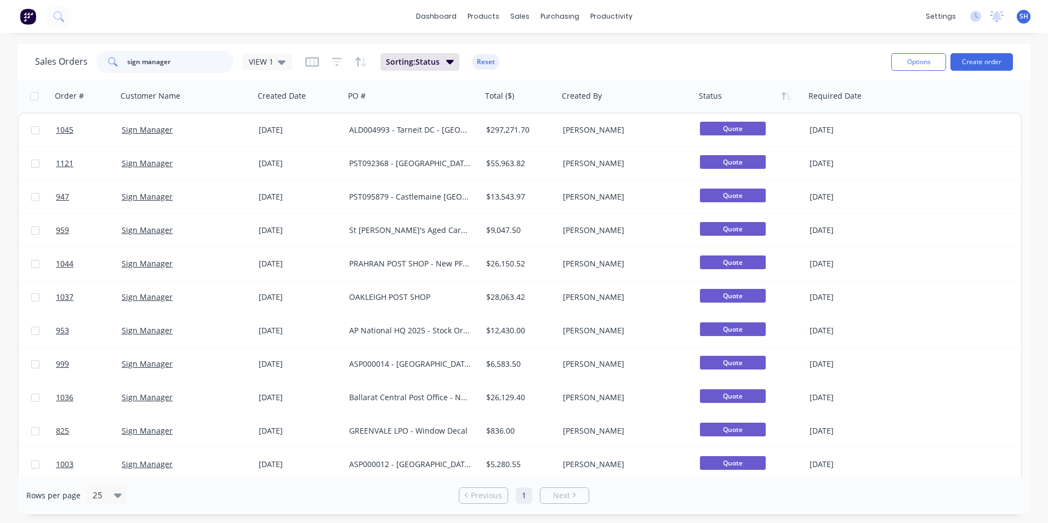
click at [201, 56] on input "sign manager" at bounding box center [180, 62] width 107 height 22
click at [279, 64] on icon at bounding box center [282, 62] width 8 height 12
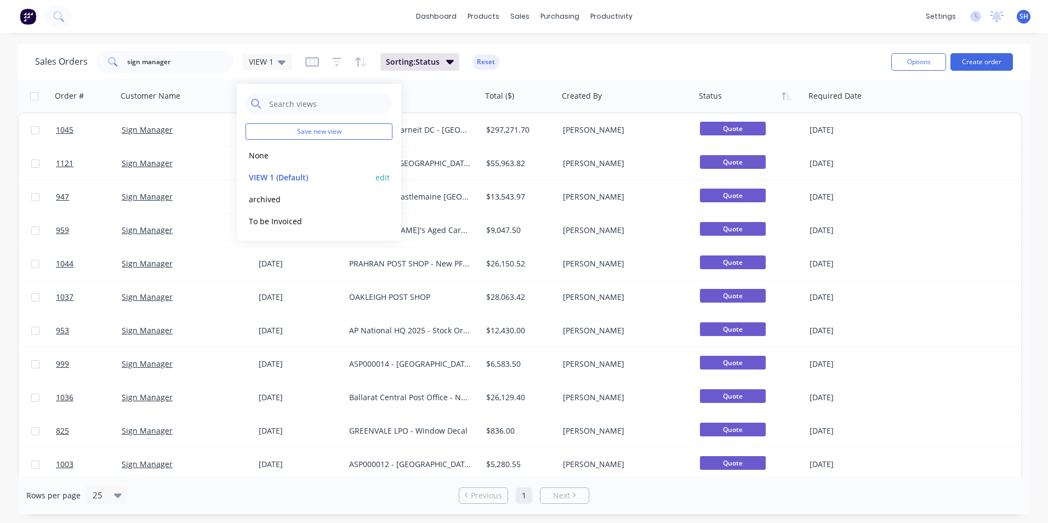
click at [307, 179] on button "VIEW 1 (Default)" at bounding box center [307, 177] width 125 height 13
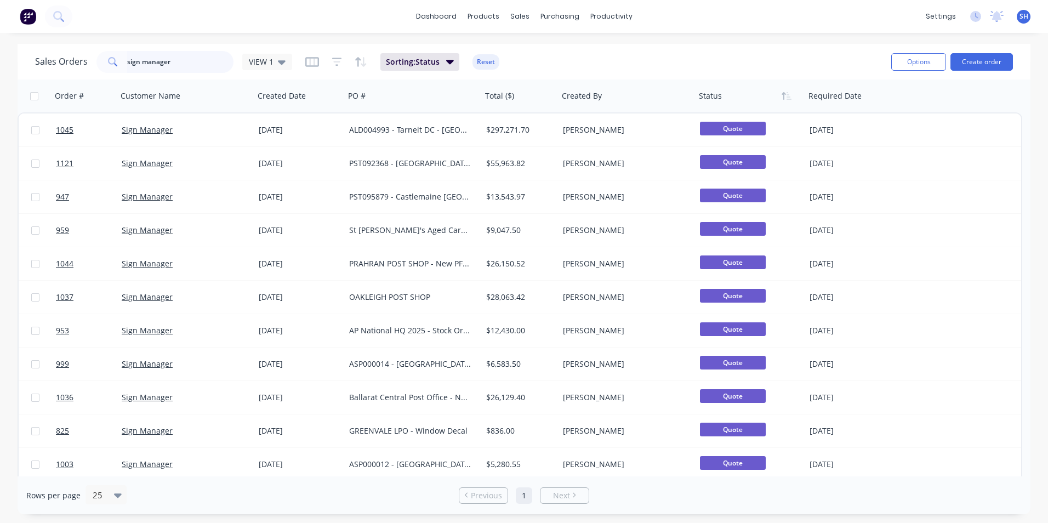
click at [206, 60] on input "sign manager" at bounding box center [180, 62] width 107 height 22
drag, startPoint x: 179, startPoint y: 59, endPoint x: 115, endPoint y: 53, distance: 64.4
click at [115, 53] on div "sign manager" at bounding box center [164, 62] width 137 height 22
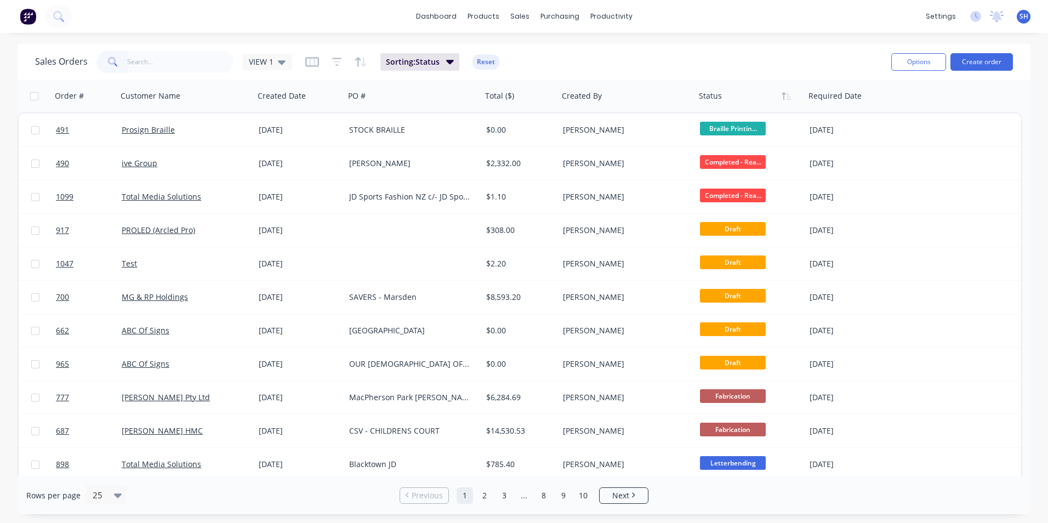
click at [29, 16] on img at bounding box center [28, 16] width 16 height 16
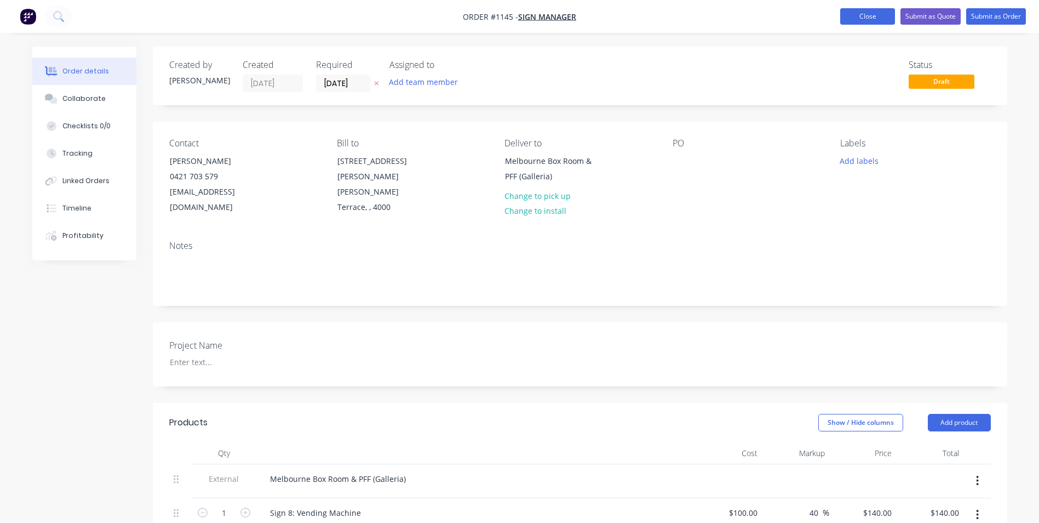
click at [852, 15] on button "Close" at bounding box center [867, 16] width 55 height 16
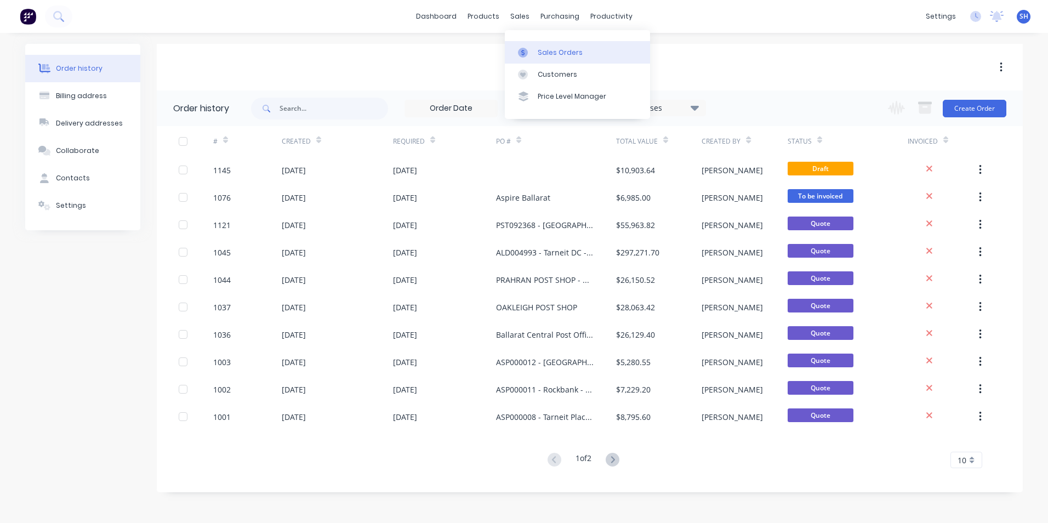
click at [531, 55] on div at bounding box center [526, 53] width 16 height 10
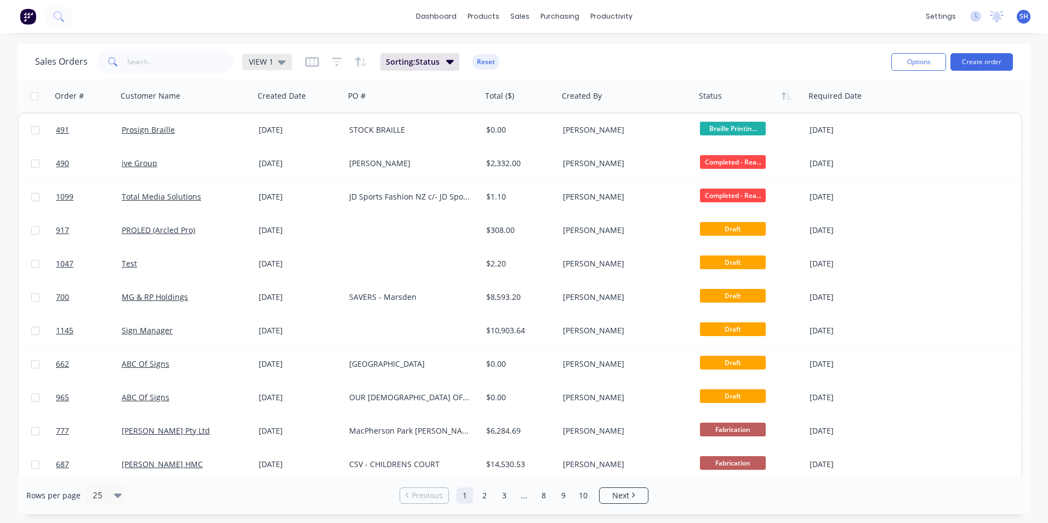
click at [266, 67] on div "VIEW 1" at bounding box center [267, 62] width 50 height 16
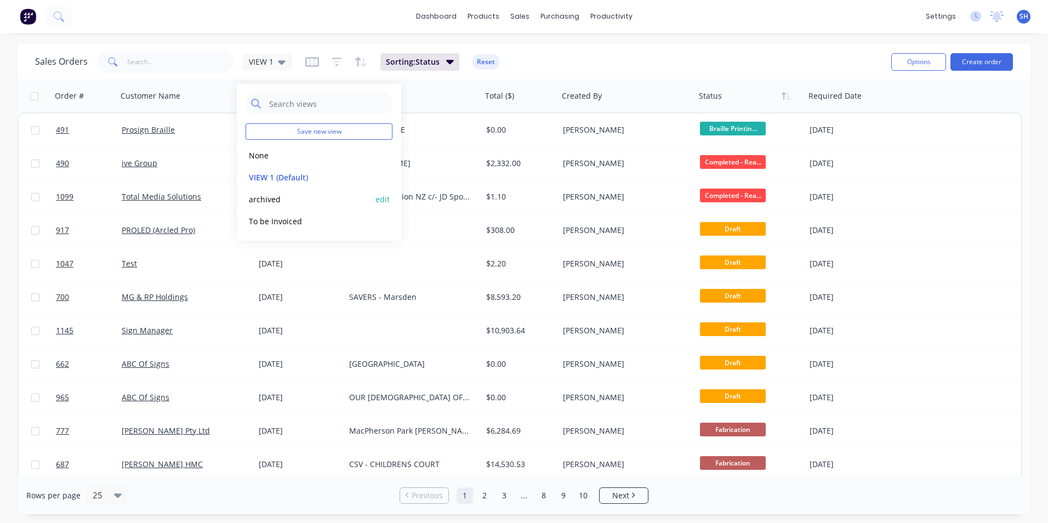
click at [268, 199] on button "archived" at bounding box center [307, 199] width 125 height 13
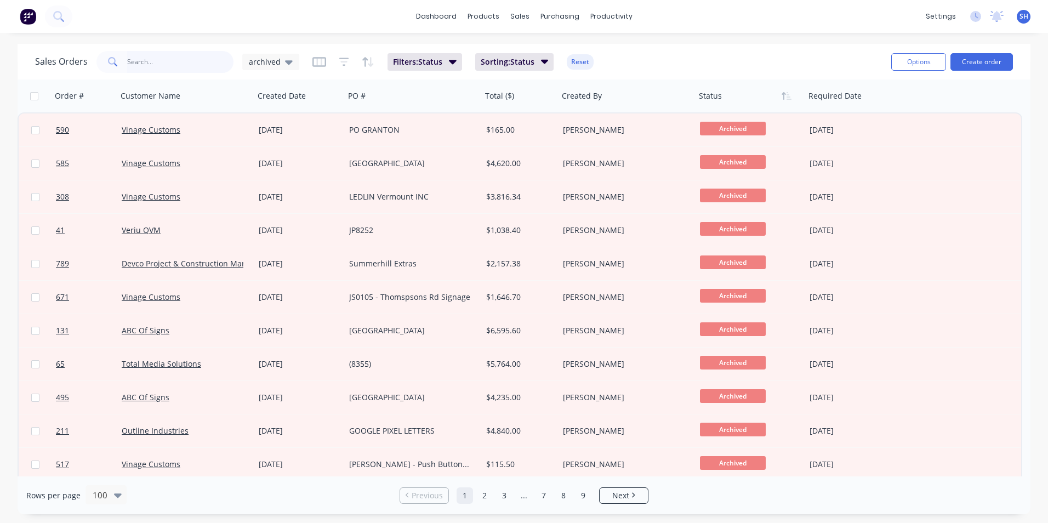
click at [187, 62] on input "text" at bounding box center [180, 62] width 107 height 22
type input "948"
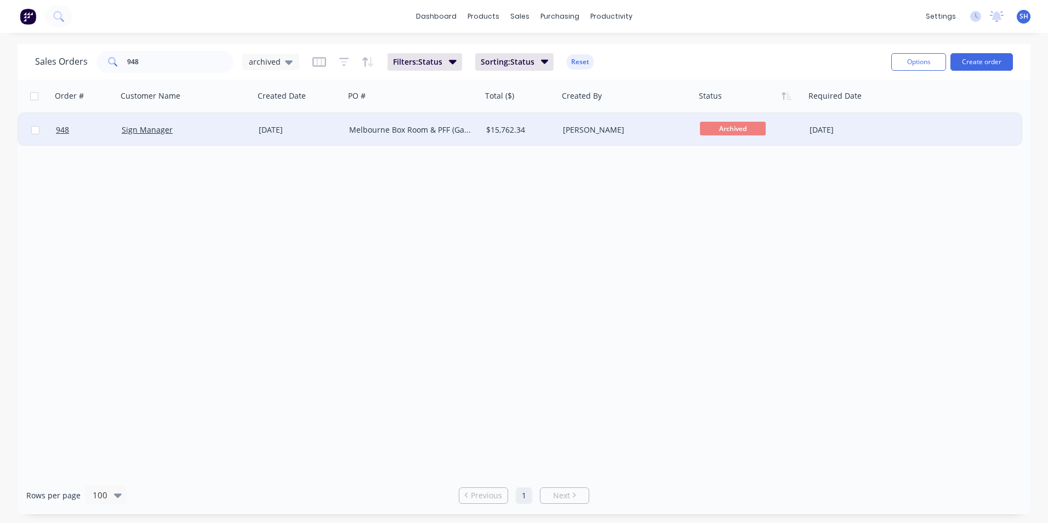
click at [200, 124] on div "Sign Manager" at bounding box center [185, 129] width 137 height 33
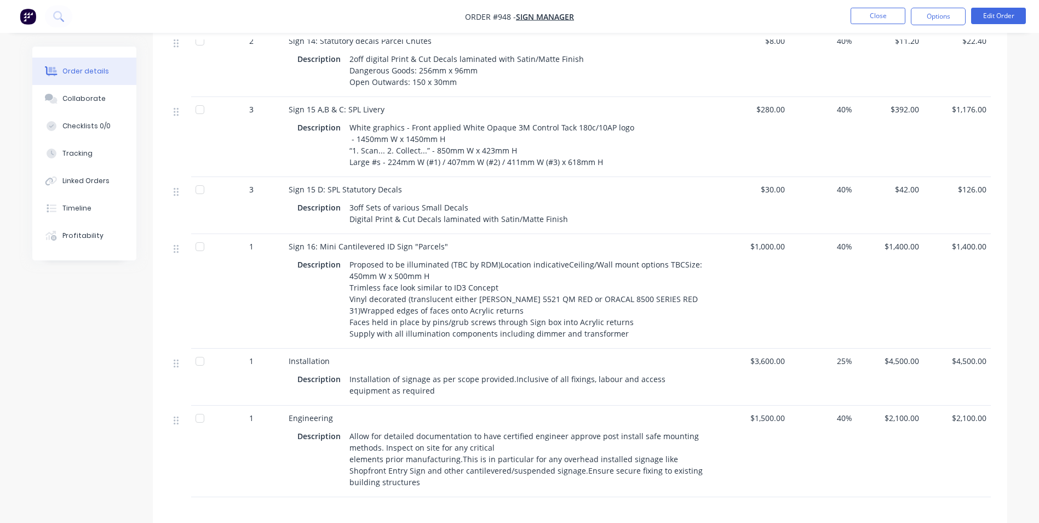
scroll to position [1679, 0]
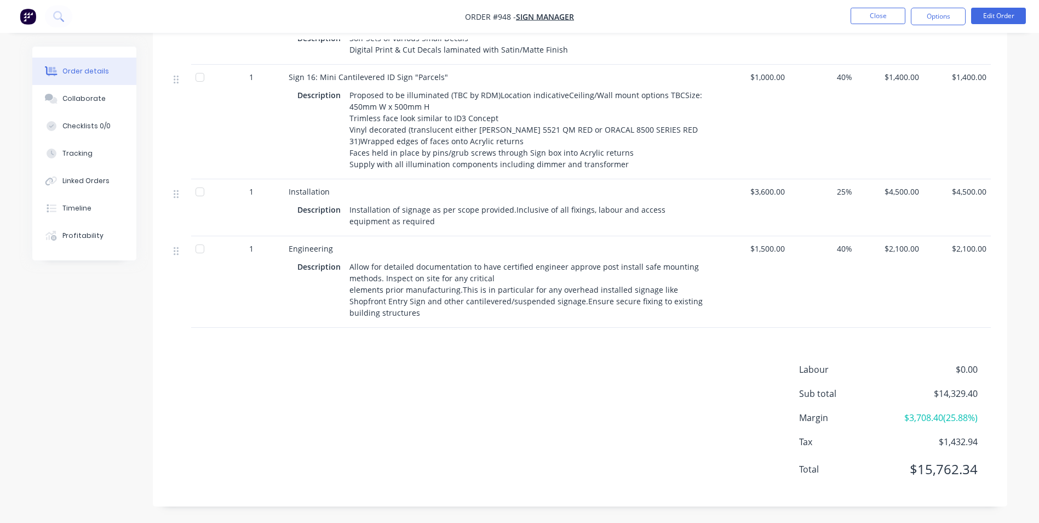
click at [464, 453] on div "Labour $0.00 Sub total $14,329.40 Margin $3,708.40 ( 25.88 %) Tax $1,432.94 Tot…" at bounding box center [580, 426] width 822 height 127
click at [879, 15] on button "Close" at bounding box center [878, 16] width 55 height 16
